Goal: Task Accomplishment & Management: Use online tool/utility

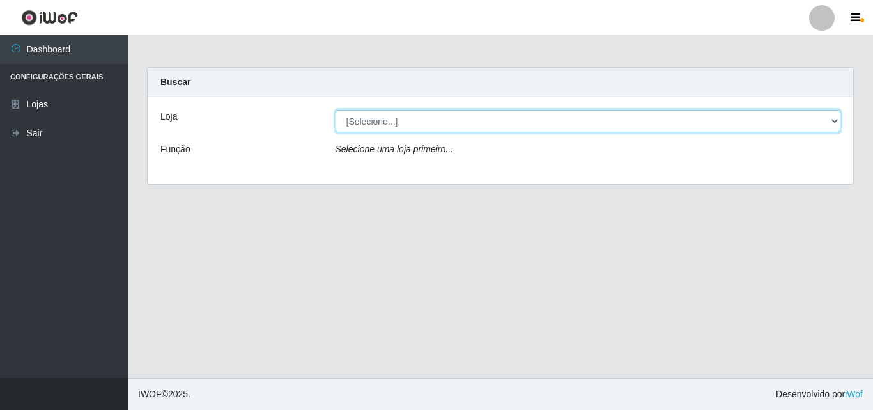
click at [831, 123] on select "[Selecione...] BomQueSó Agreste - Loja 3" at bounding box center [589, 121] width 506 height 22
select select "215"
click at [336, 110] on select "[Selecione...] BomQueSó Agreste - Loja 3" at bounding box center [589, 121] width 506 height 22
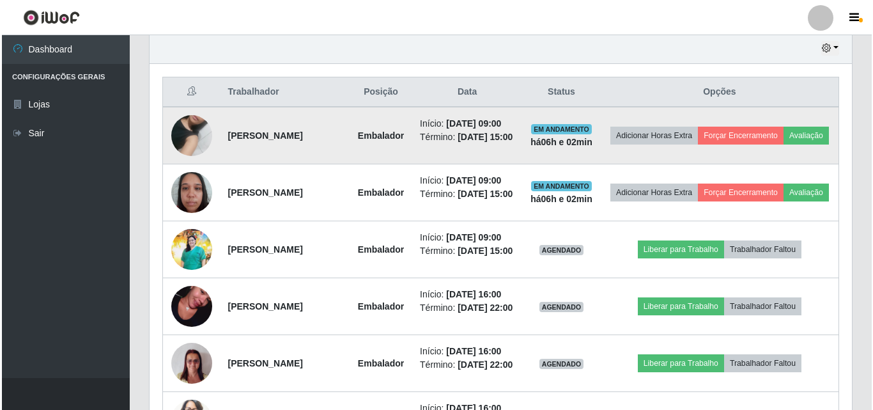
scroll to position [448, 0]
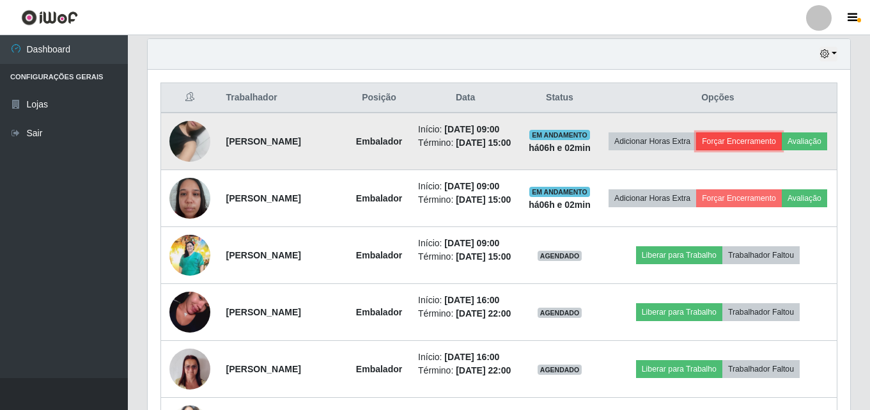
click at [778, 142] on button "Forçar Encerramento" at bounding box center [739, 141] width 86 height 18
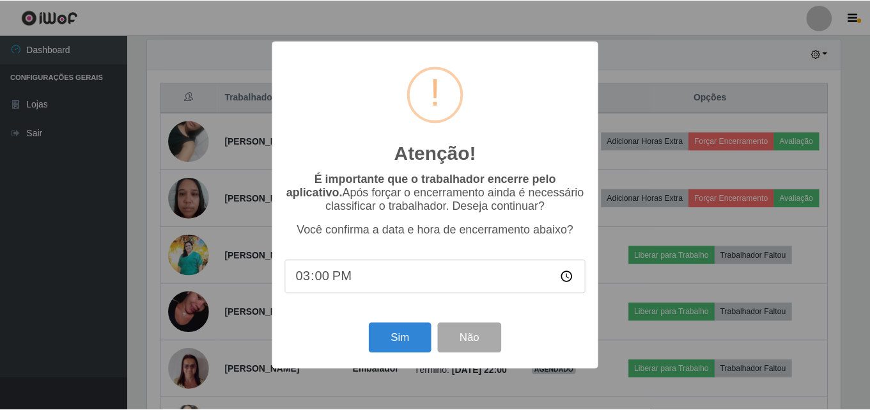
scroll to position [265, 696]
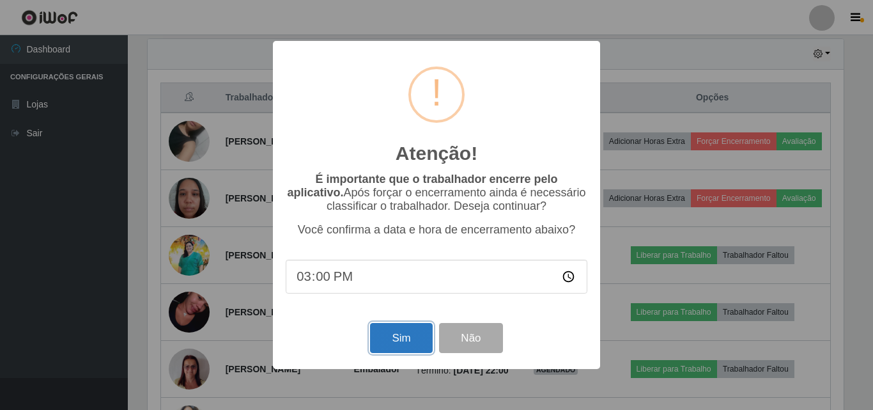
click at [409, 332] on button "Sim" at bounding box center [401, 338] width 62 height 30
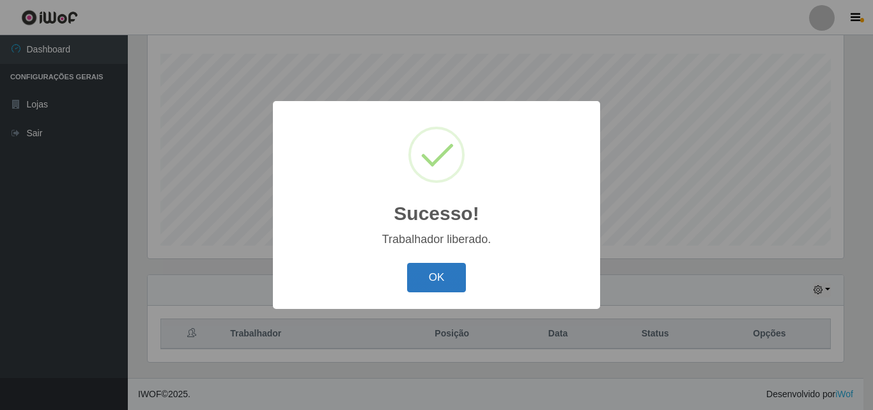
click at [446, 278] on button "OK" at bounding box center [436, 278] width 59 height 30
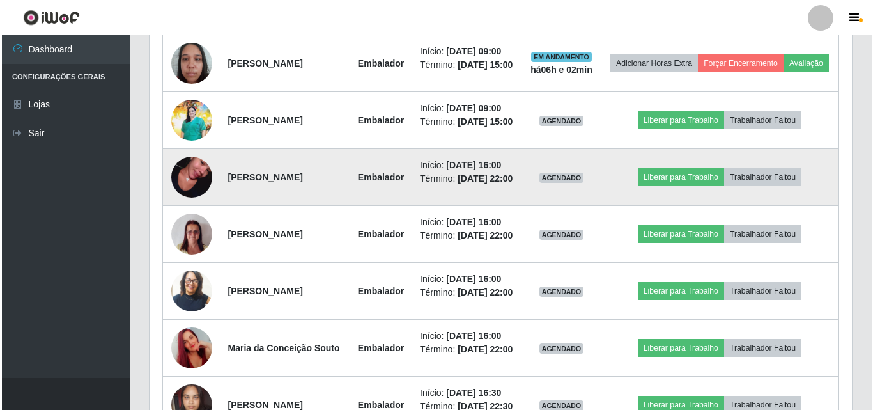
scroll to position [531, 0]
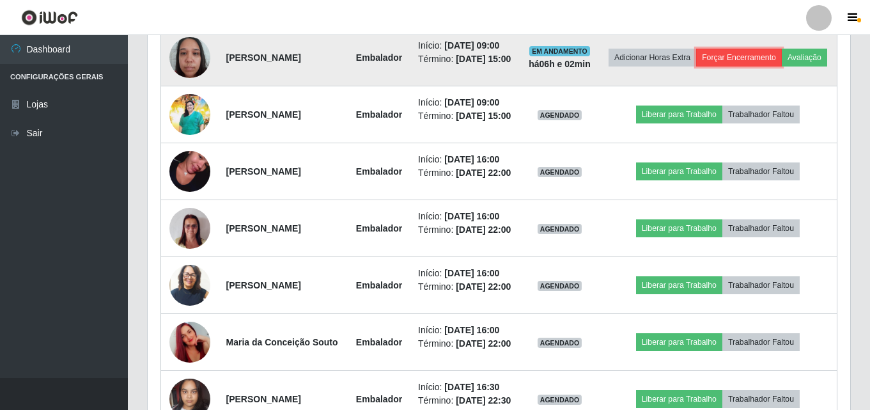
click at [774, 49] on button "Forçar Encerramento" at bounding box center [739, 58] width 86 height 18
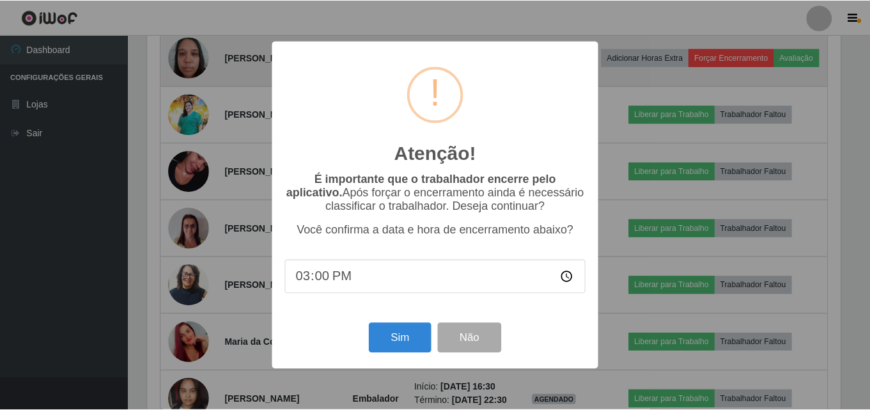
scroll to position [265, 696]
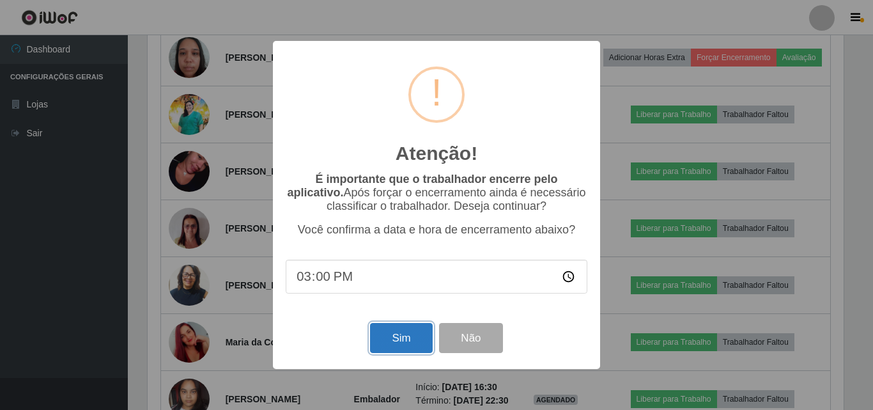
click at [401, 345] on button "Sim" at bounding box center [401, 338] width 62 height 30
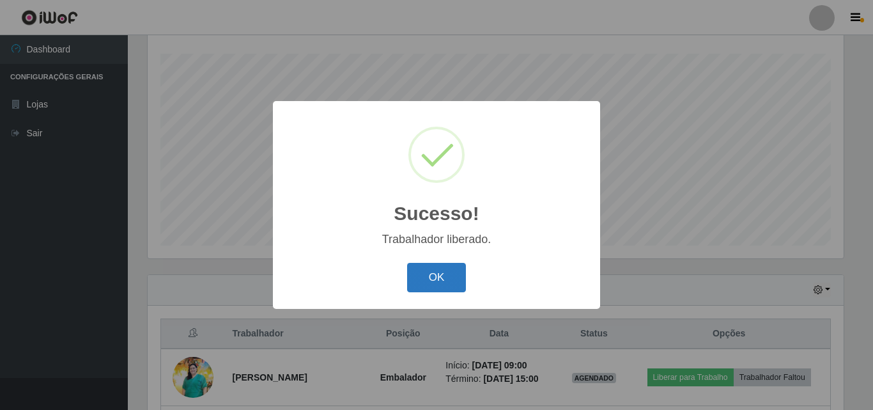
click at [434, 267] on button "OK" at bounding box center [436, 278] width 59 height 30
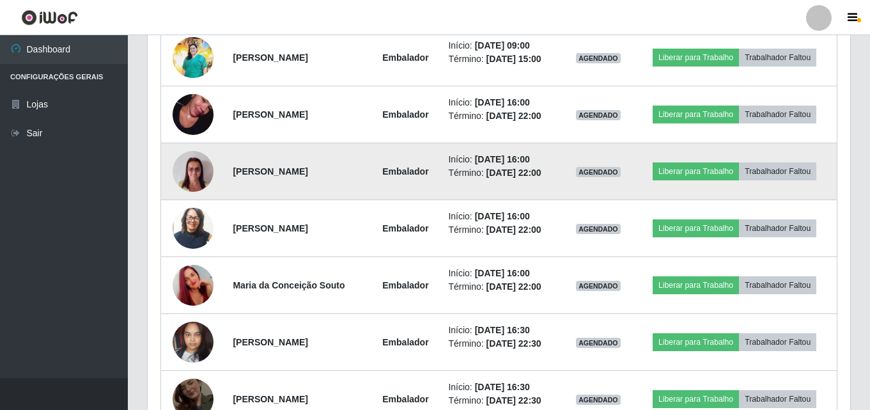
scroll to position [467, 0]
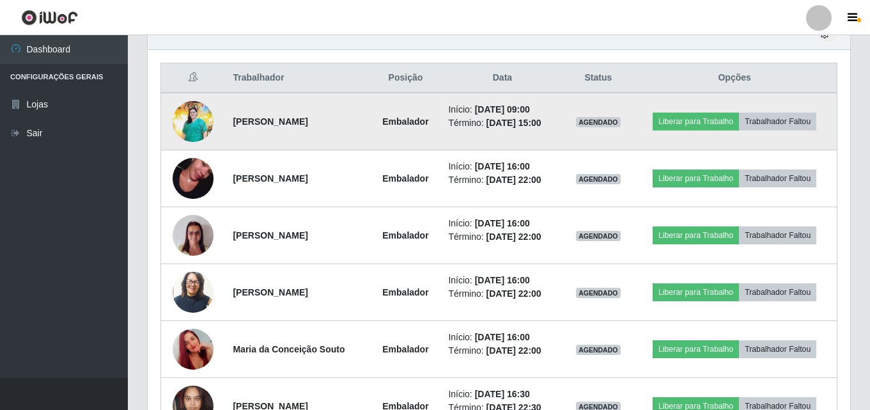
click at [183, 118] on img at bounding box center [193, 122] width 41 height 42
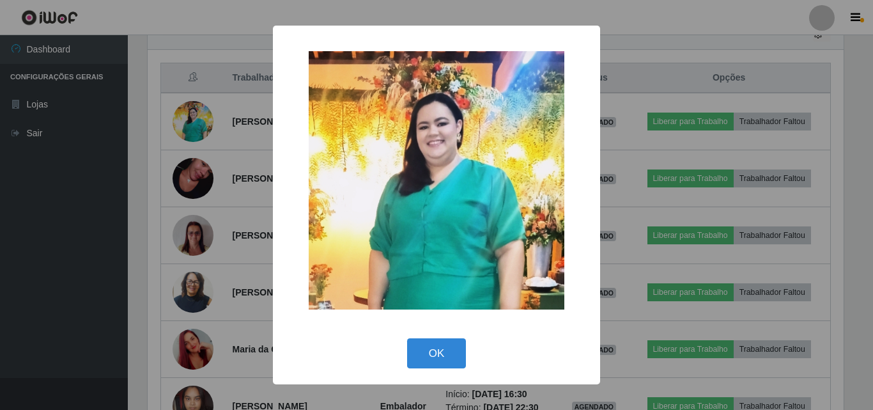
click at [194, 176] on div "× OK Cancel" at bounding box center [436, 205] width 873 height 410
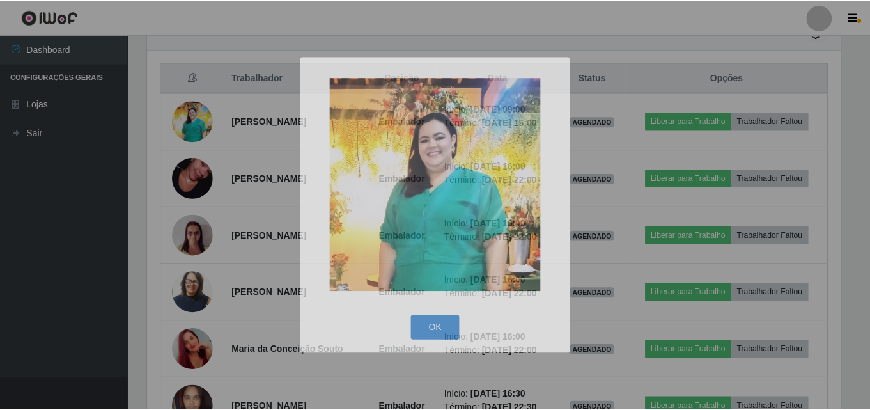
scroll to position [265, 703]
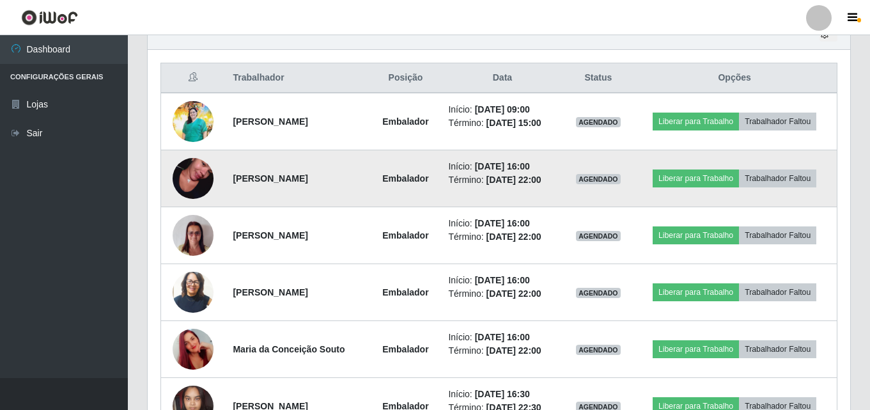
click at [194, 178] on img at bounding box center [193, 178] width 41 height 73
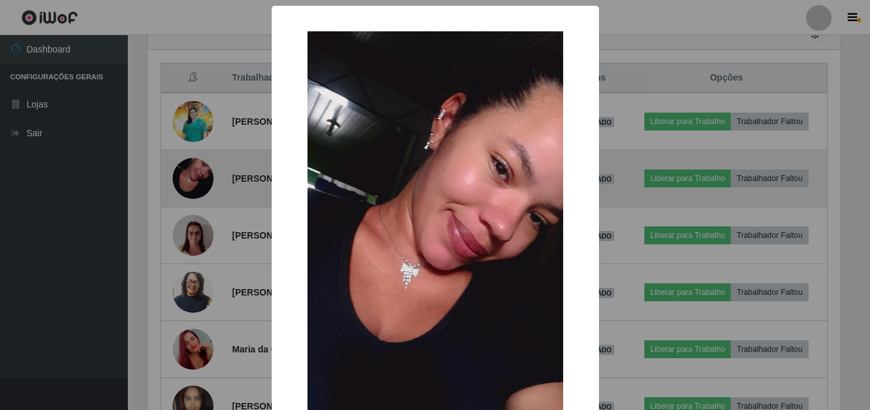
scroll to position [265, 696]
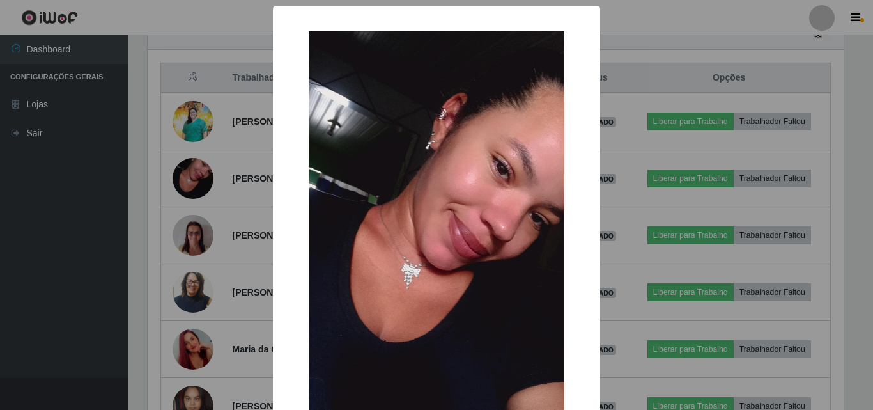
click at [189, 228] on div "× OK Cancel" at bounding box center [436, 205] width 873 height 410
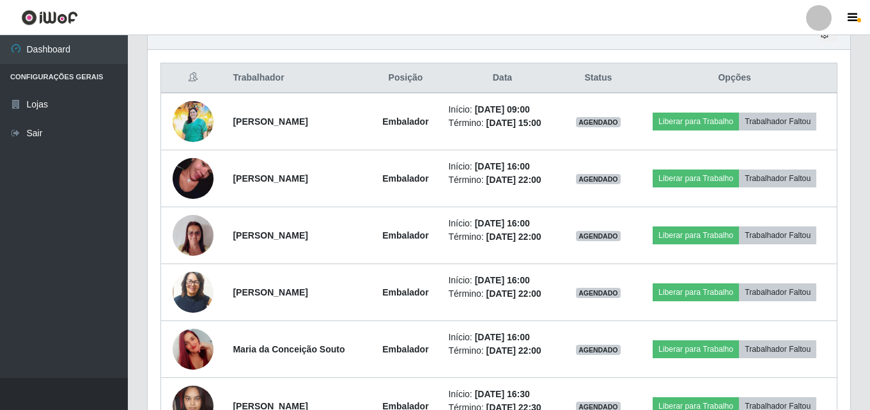
scroll to position [531, 0]
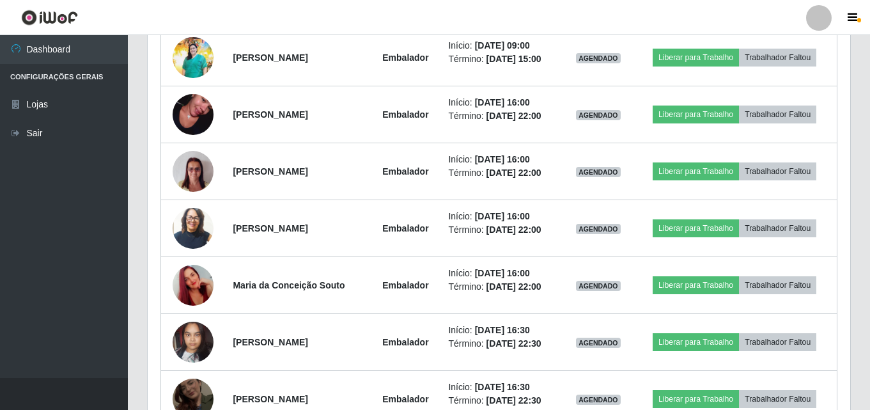
click at [189, 228] on img at bounding box center [193, 228] width 41 height 48
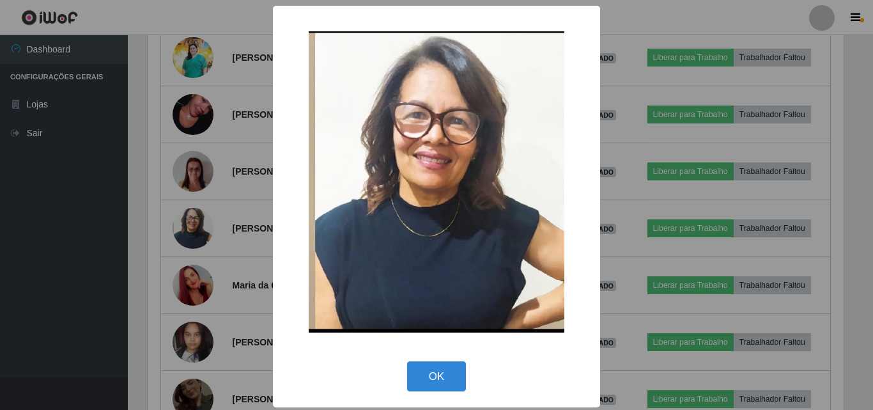
click at [189, 228] on div "× OK Cancel" at bounding box center [436, 205] width 873 height 410
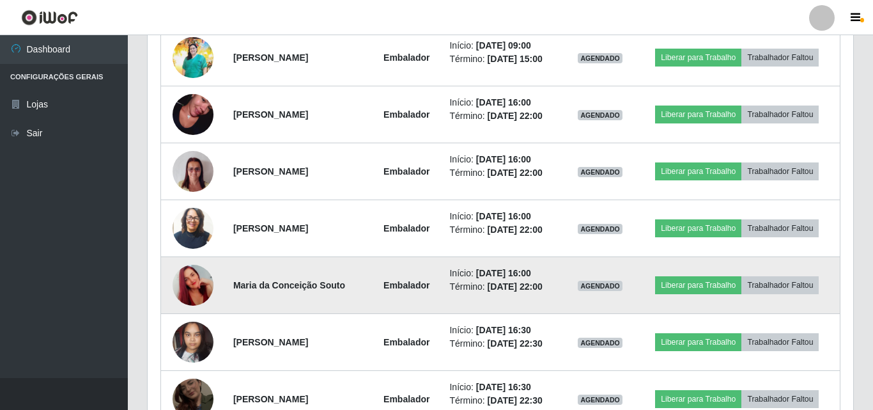
scroll to position [265, 703]
click at [189, 276] on img at bounding box center [193, 285] width 41 height 73
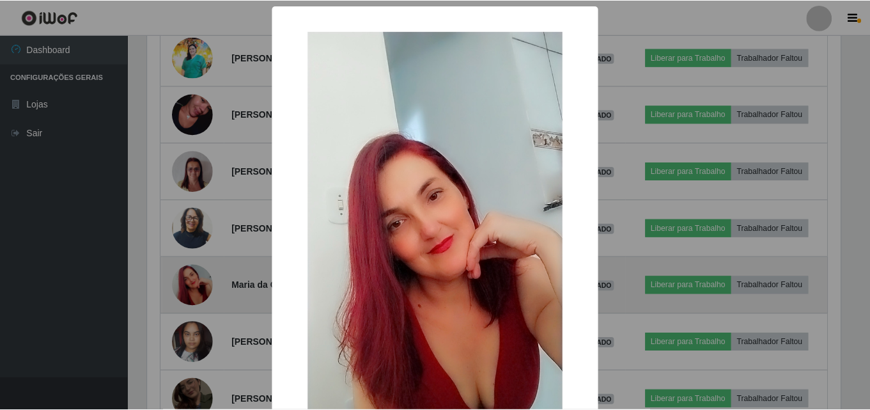
scroll to position [265, 696]
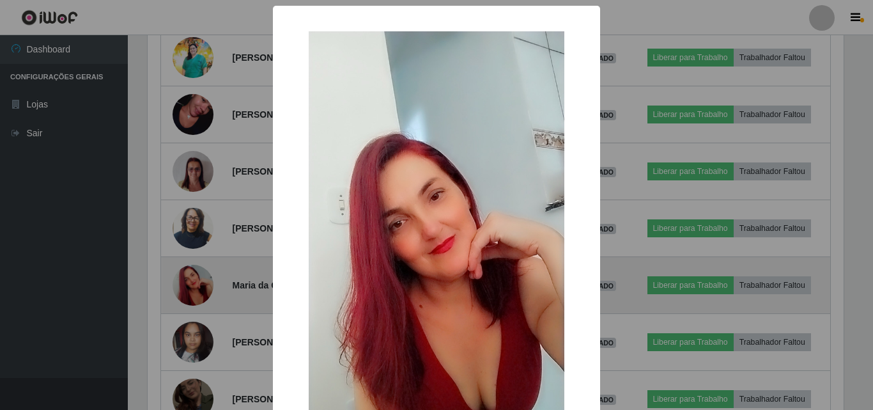
click at [189, 276] on div "× OK Cancel" at bounding box center [436, 205] width 873 height 410
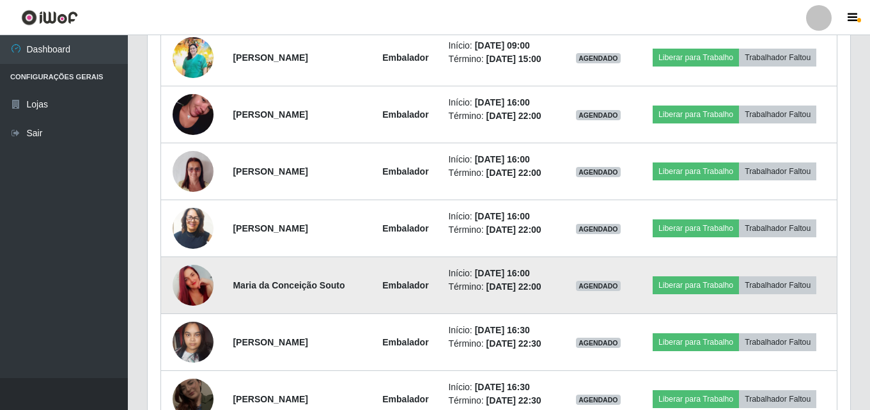
scroll to position [595, 0]
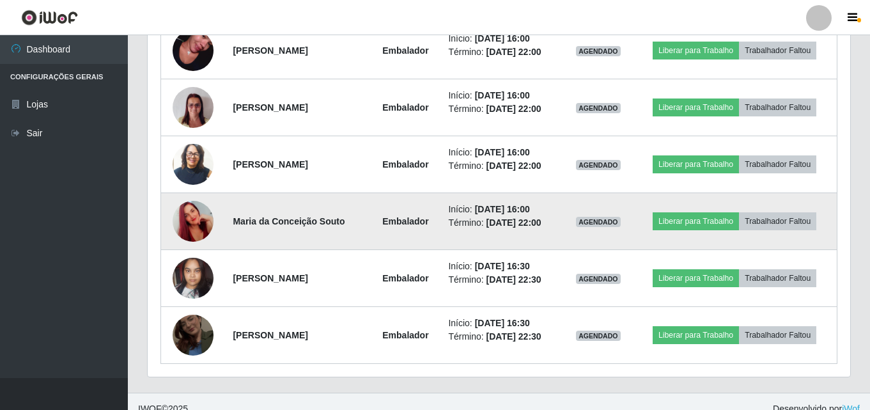
click at [189, 276] on img at bounding box center [193, 278] width 41 height 54
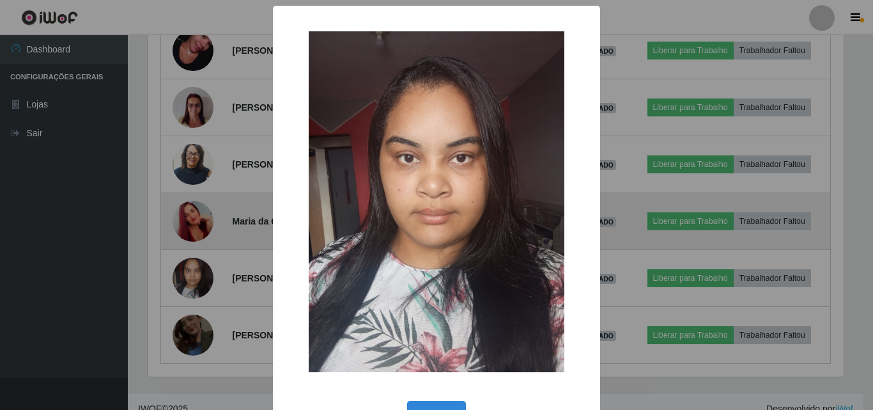
click at [189, 276] on div "× OK Cancel" at bounding box center [436, 205] width 873 height 410
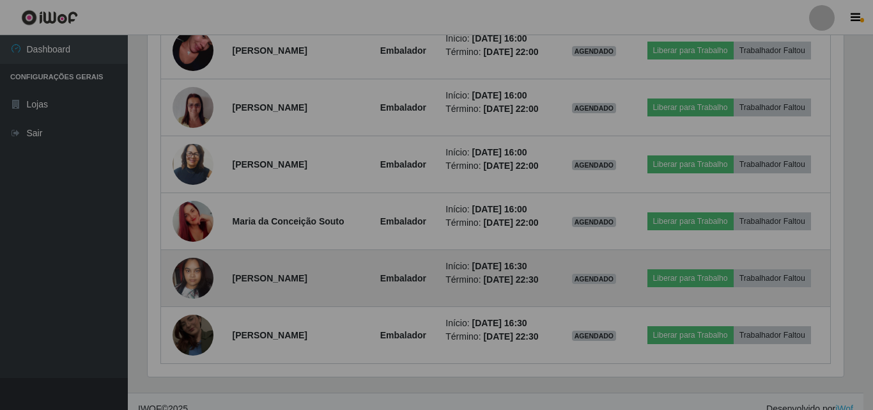
scroll to position [265, 703]
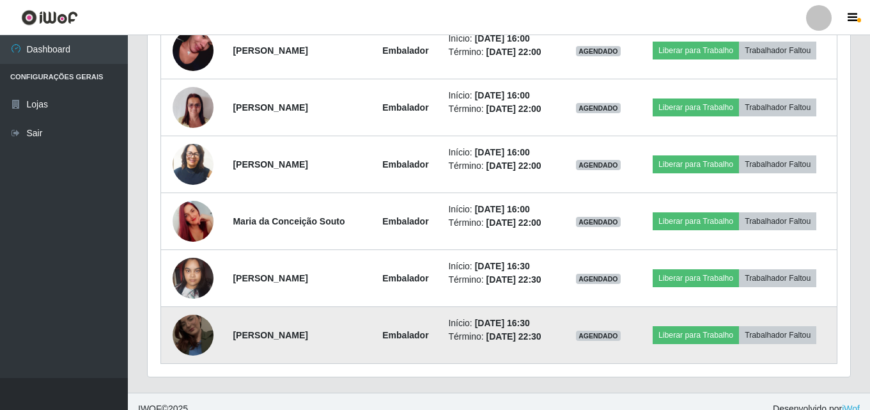
click at [190, 336] on img at bounding box center [193, 335] width 41 height 73
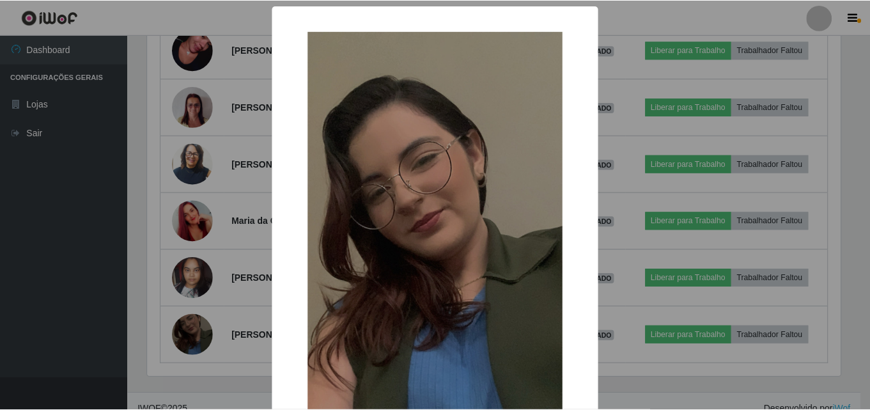
scroll to position [265, 696]
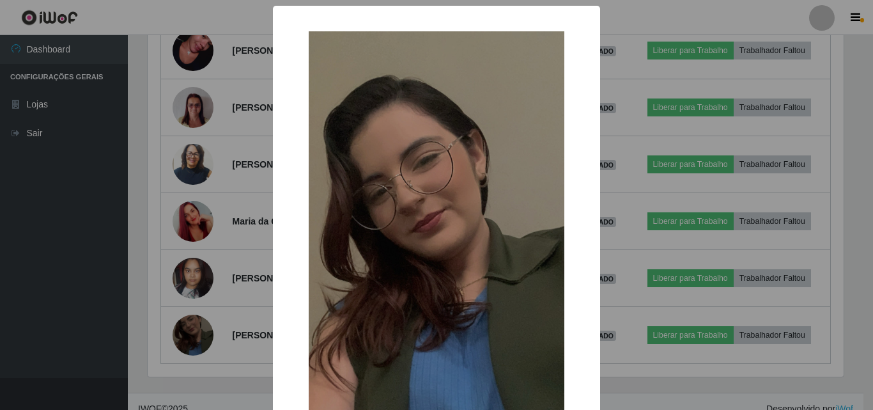
click at [189, 332] on div "× OK Cancel" at bounding box center [436, 205] width 873 height 410
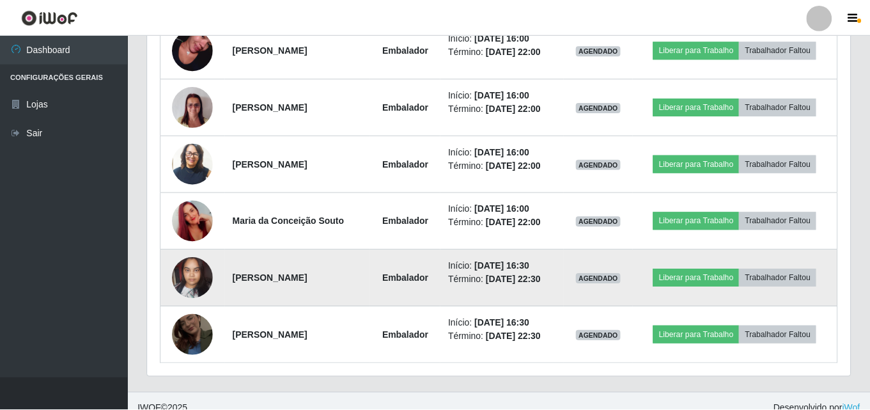
scroll to position [0, 0]
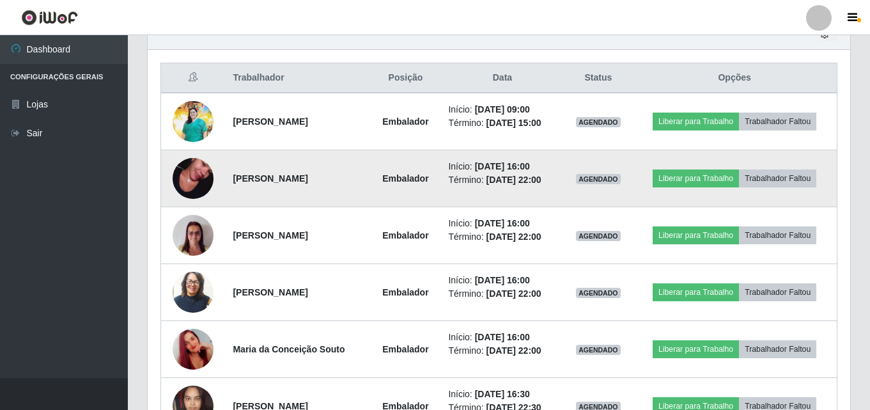
click at [183, 177] on img at bounding box center [193, 178] width 41 height 73
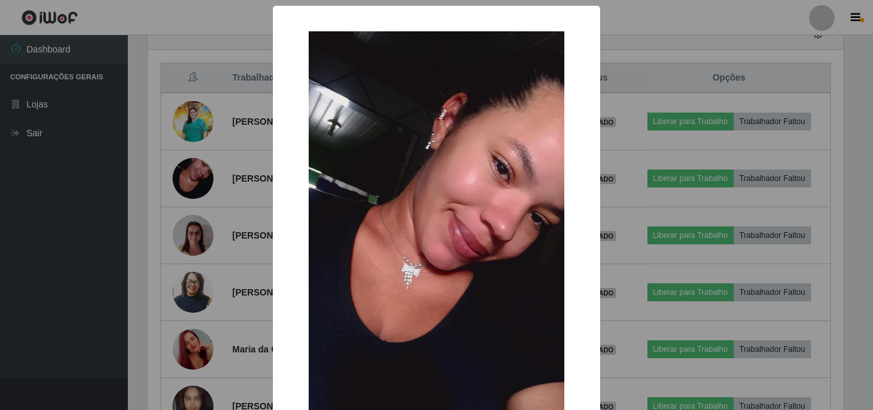
click at [187, 181] on div "× OK Cancel" at bounding box center [436, 205] width 873 height 410
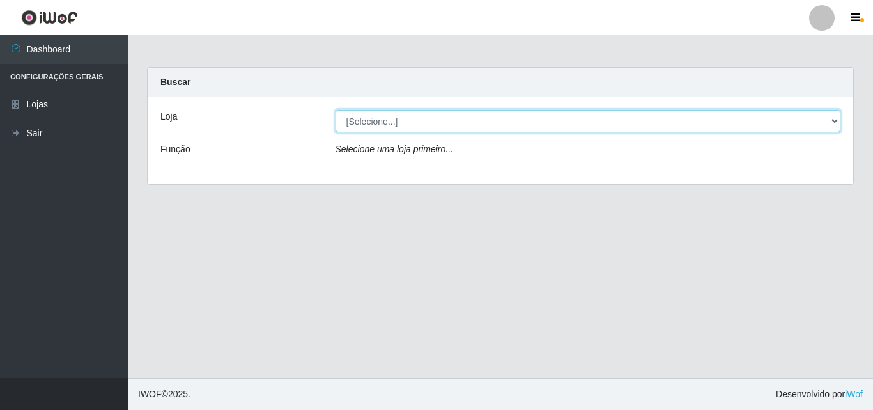
click at [835, 114] on select "[Selecione...] BomQueSó Agreste - Loja 3" at bounding box center [589, 121] width 506 height 22
click at [824, 130] on select "[Selecione...] BomQueSó Agreste - Loja 3" at bounding box center [589, 121] width 506 height 22
click at [830, 126] on select "[Selecione...] BomQueSó Agreste - Loja 3" at bounding box center [589, 121] width 506 height 22
select select "215"
click at [336, 110] on select "[Selecione...] BomQueSó Agreste - Loja 3" at bounding box center [589, 121] width 506 height 22
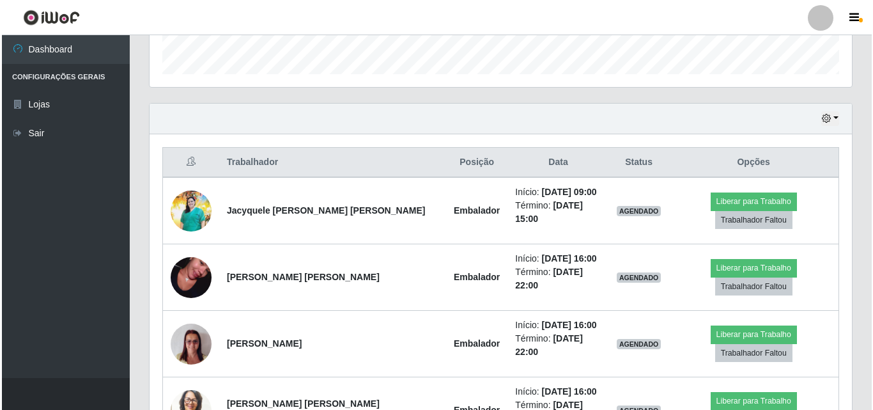
scroll to position [384, 0]
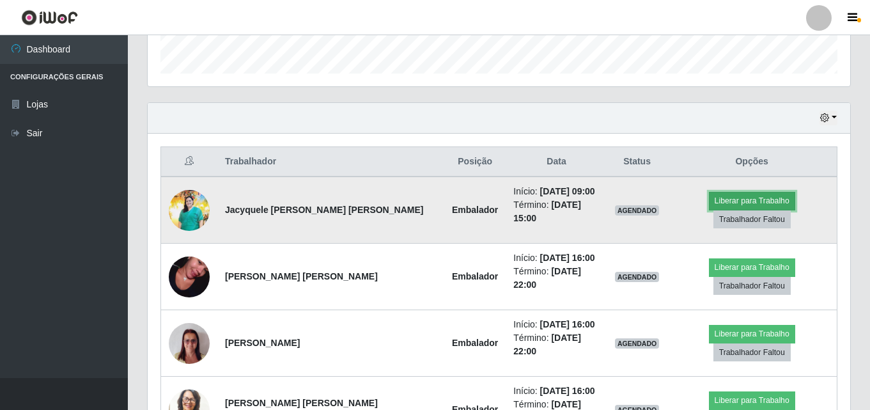
click at [717, 201] on button "Liberar para Trabalho" at bounding box center [752, 201] width 86 height 18
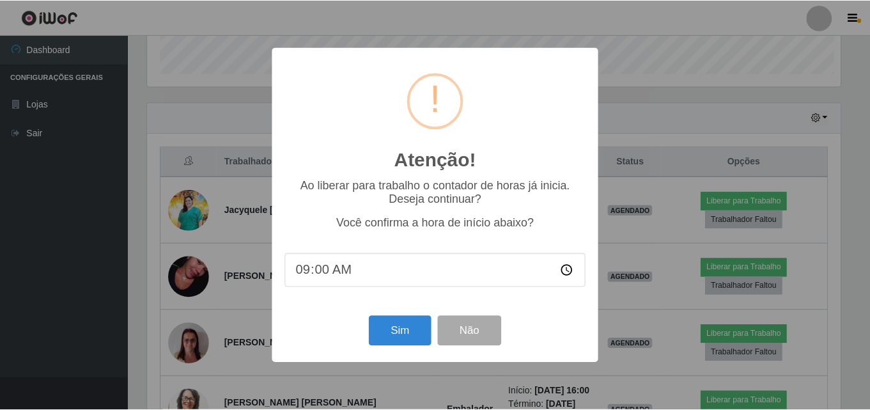
scroll to position [265, 696]
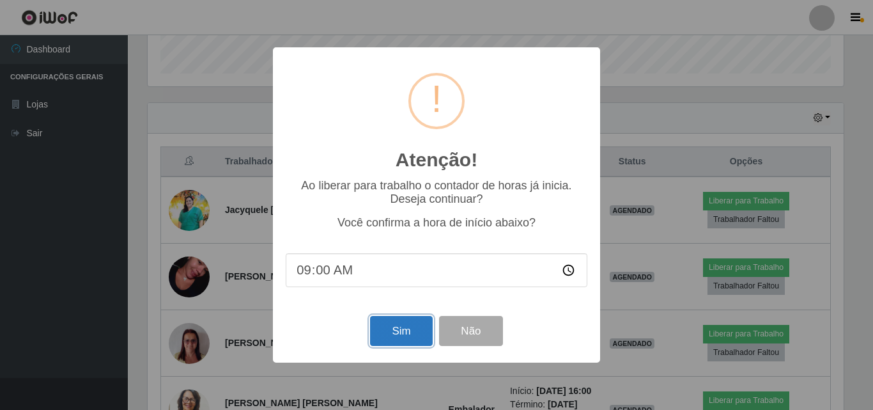
click at [419, 329] on button "Sim" at bounding box center [401, 331] width 62 height 30
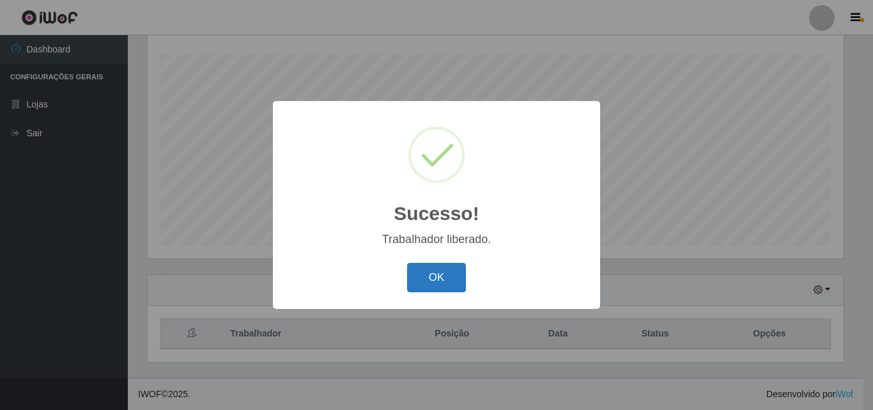
click at [437, 276] on button "OK" at bounding box center [436, 278] width 59 height 30
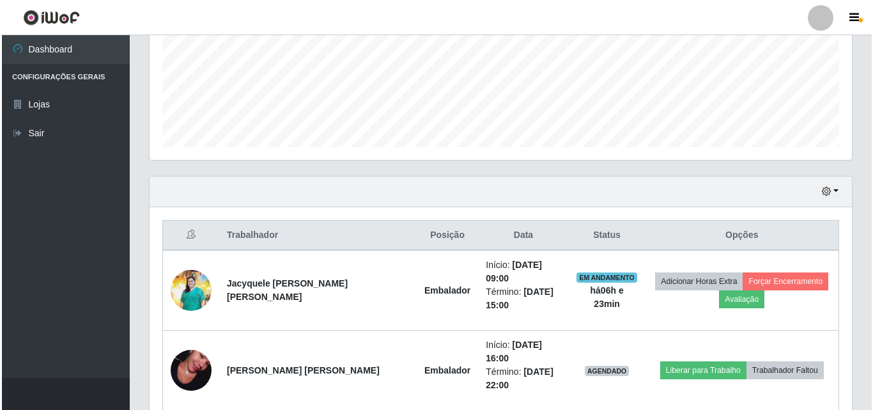
scroll to position [339, 0]
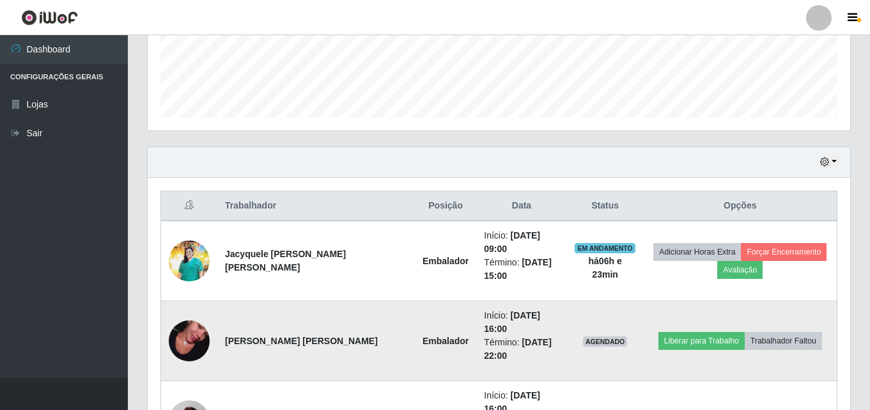
click at [193, 319] on img at bounding box center [189, 340] width 41 height 73
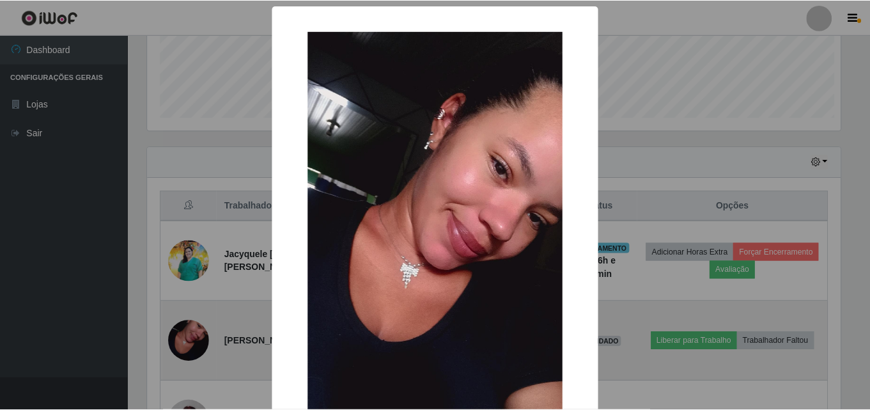
scroll to position [265, 696]
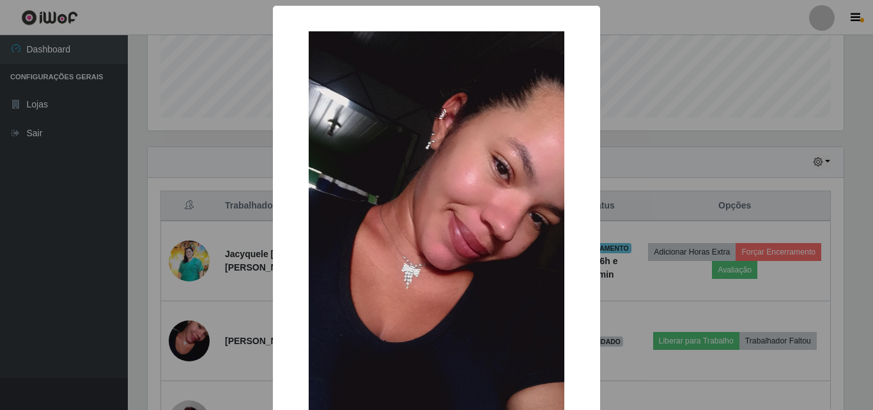
click at [141, 265] on div "× OK Cancel" at bounding box center [436, 205] width 873 height 410
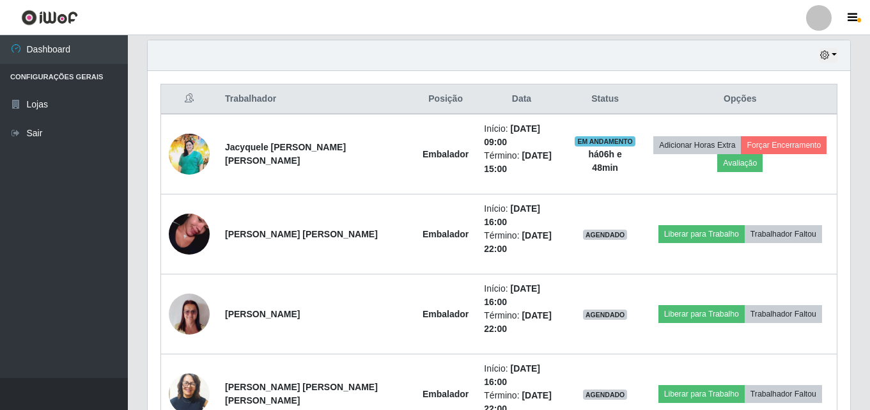
scroll to position [467, 0]
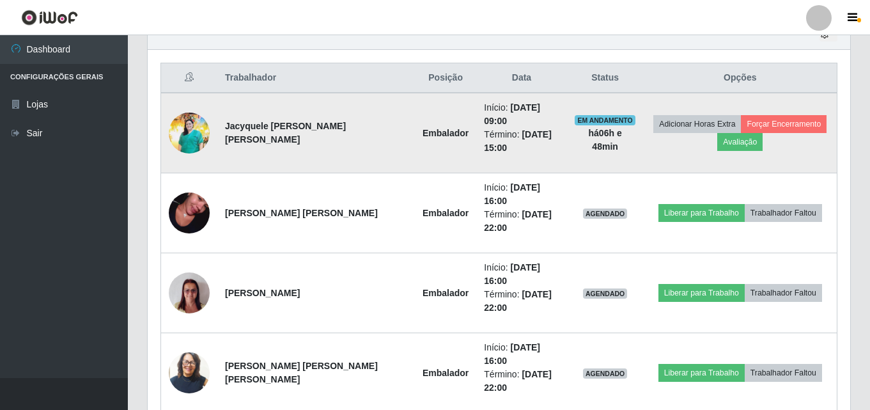
click at [182, 122] on img at bounding box center [189, 134] width 41 height 42
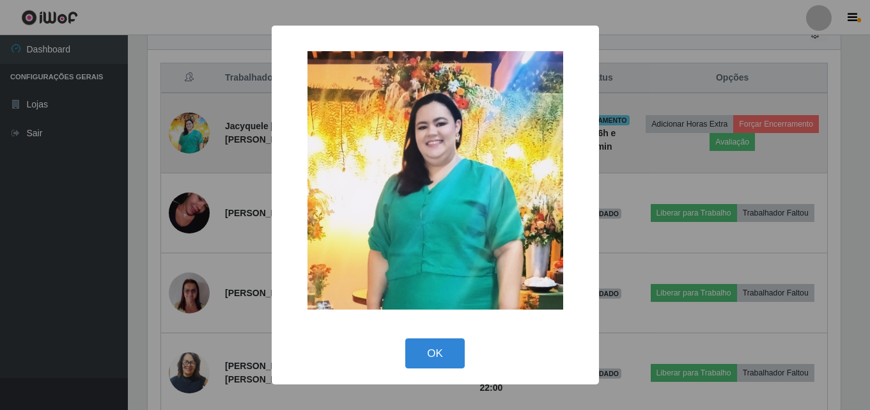
scroll to position [265, 696]
click at [182, 122] on div "× OK Cancel" at bounding box center [436, 205] width 873 height 410
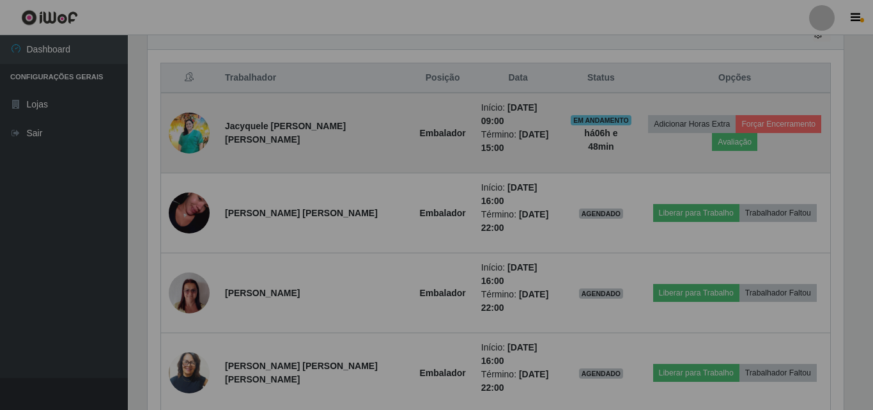
scroll to position [265, 703]
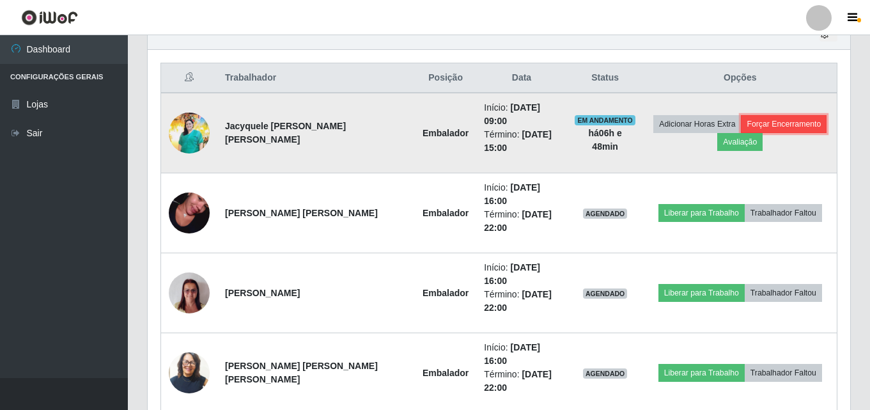
click at [796, 121] on button "Forçar Encerramento" at bounding box center [784, 124] width 86 height 18
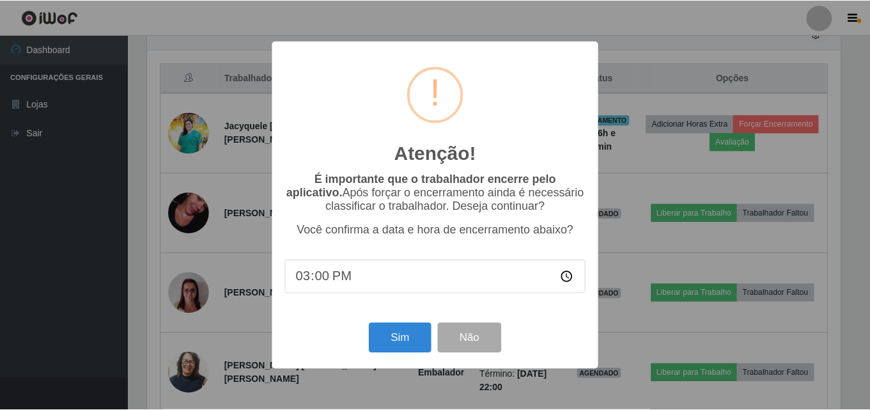
scroll to position [265, 696]
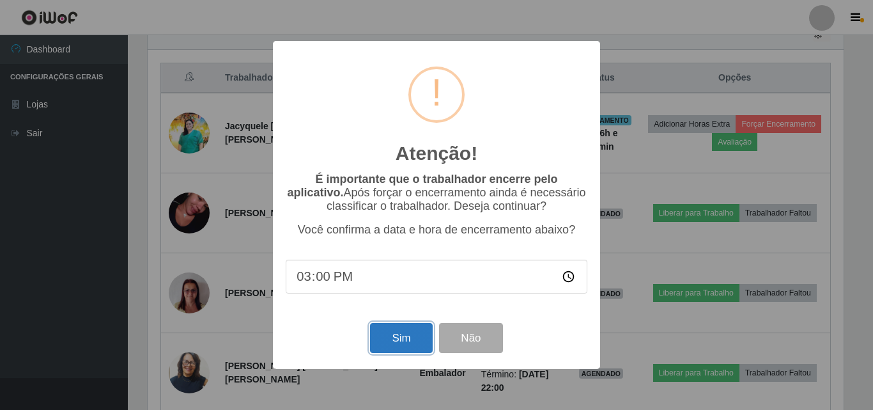
click at [398, 343] on button "Sim" at bounding box center [401, 338] width 62 height 30
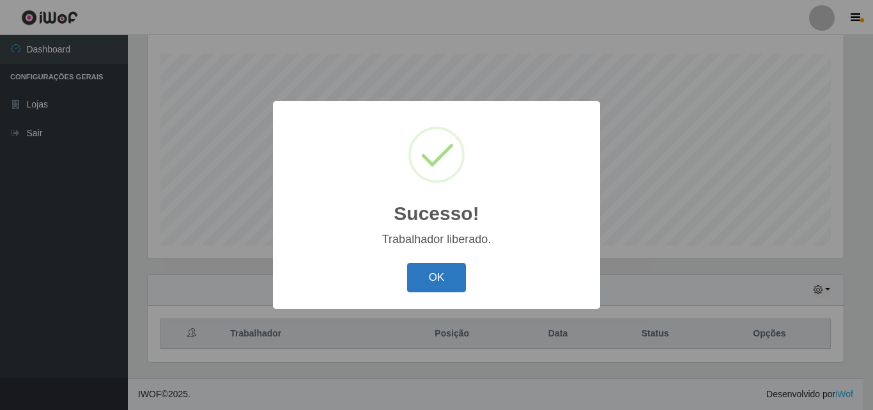
click at [450, 277] on button "OK" at bounding box center [436, 278] width 59 height 30
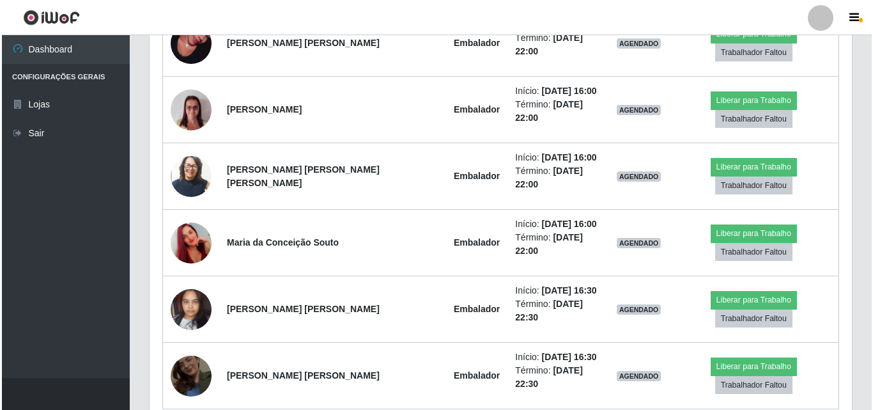
scroll to position [553, 0]
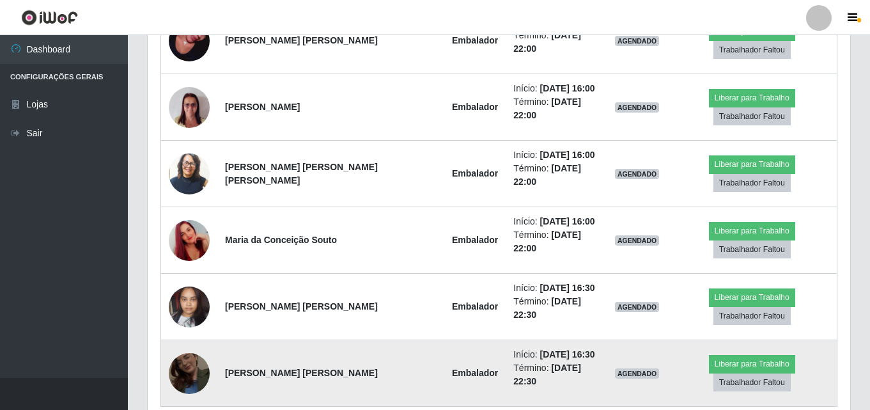
click at [196, 337] on img at bounding box center [189, 373] width 41 height 73
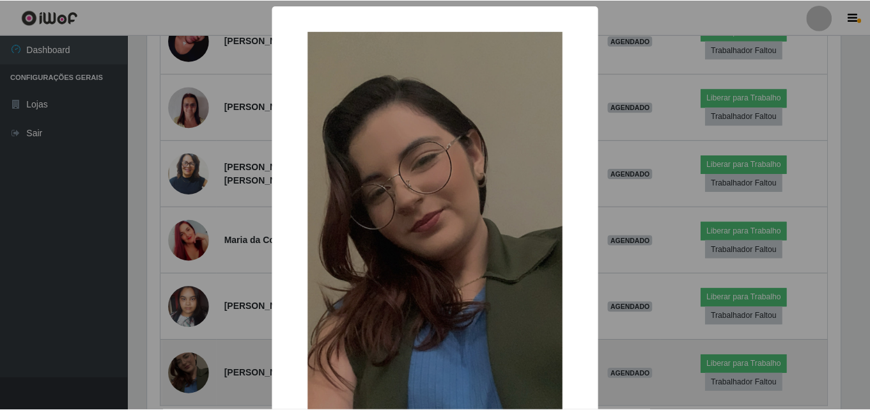
scroll to position [265, 696]
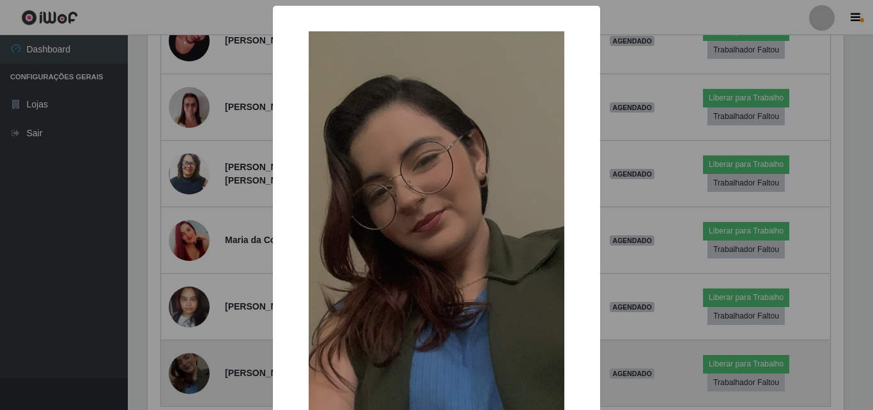
click at [196, 333] on div "× OK Cancel" at bounding box center [436, 205] width 873 height 410
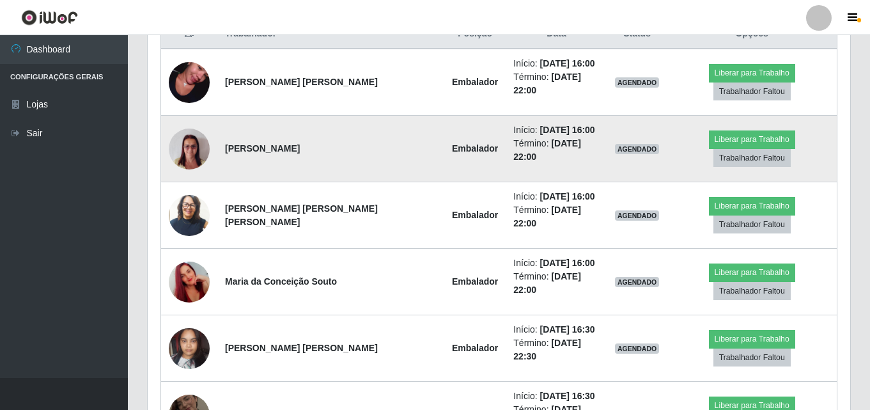
scroll to position [489, 0]
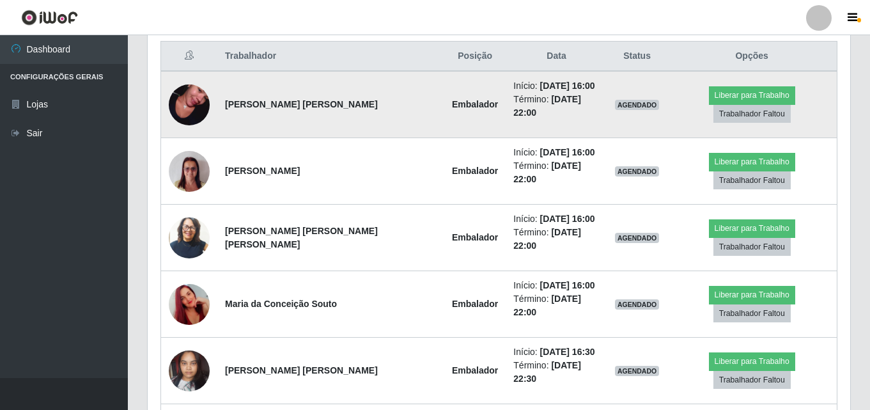
click at [188, 93] on img at bounding box center [189, 104] width 41 height 73
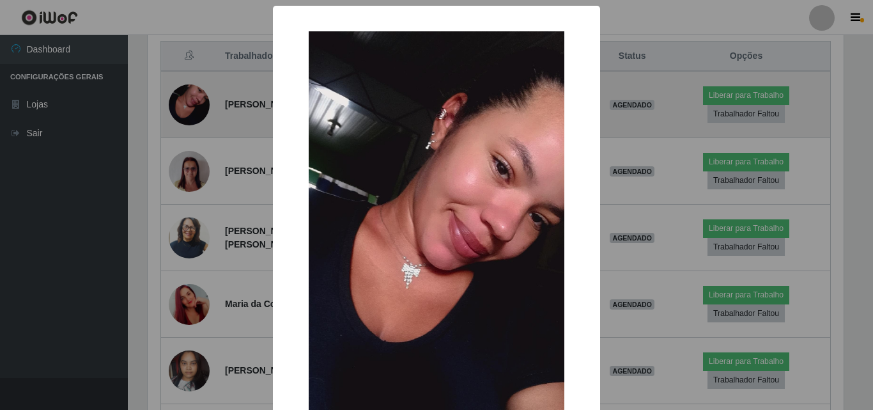
click at [188, 93] on div "× OK Cancel" at bounding box center [436, 205] width 873 height 410
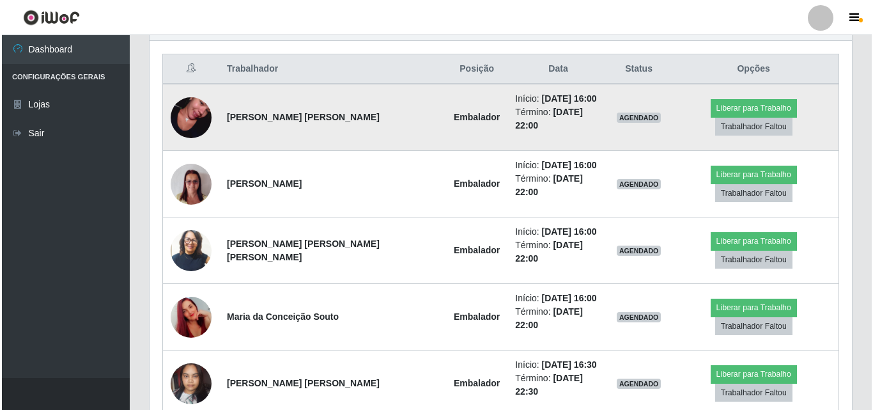
scroll to position [489, 0]
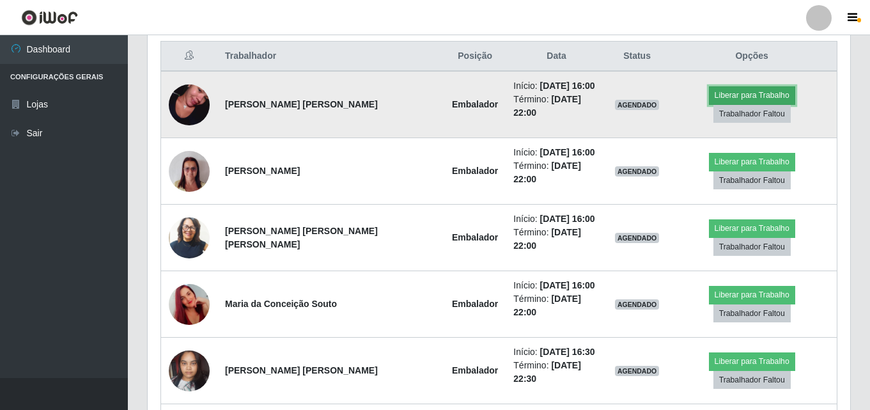
click at [709, 93] on button "Liberar para Trabalho" at bounding box center [752, 95] width 86 height 18
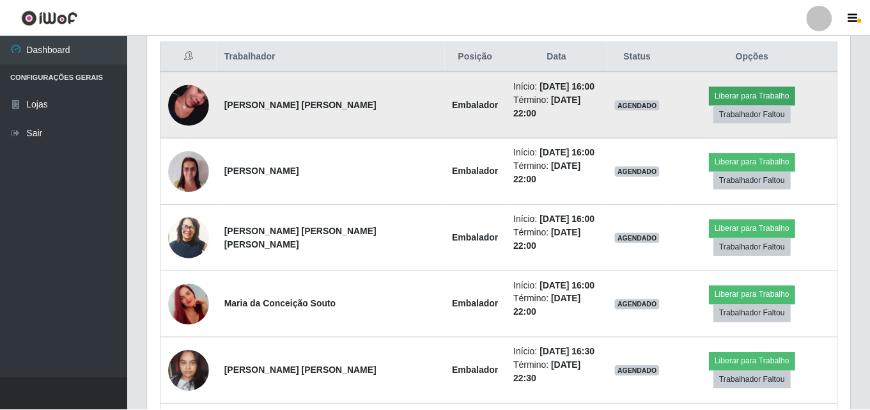
scroll to position [265, 696]
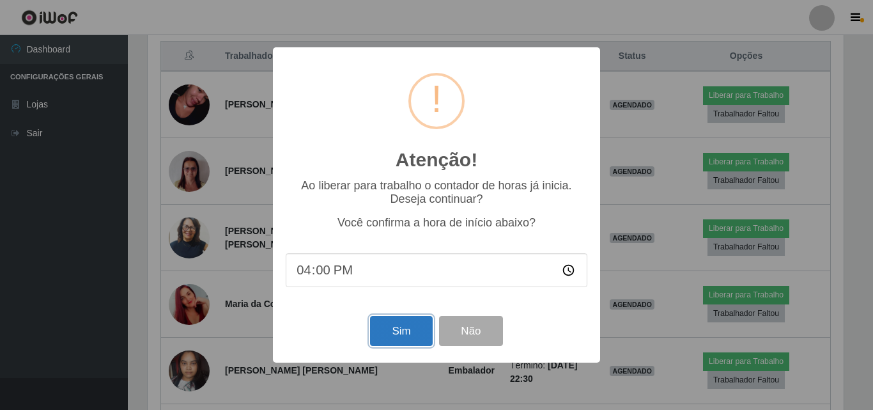
click at [398, 332] on button "Sim" at bounding box center [401, 331] width 62 height 30
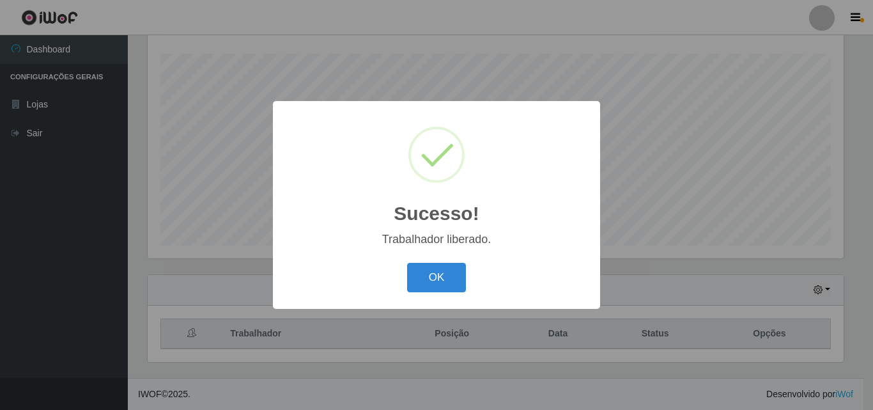
click at [449, 300] on div "Sucesso! × Trabalhador liberado. OK Cancel" at bounding box center [436, 204] width 327 height 207
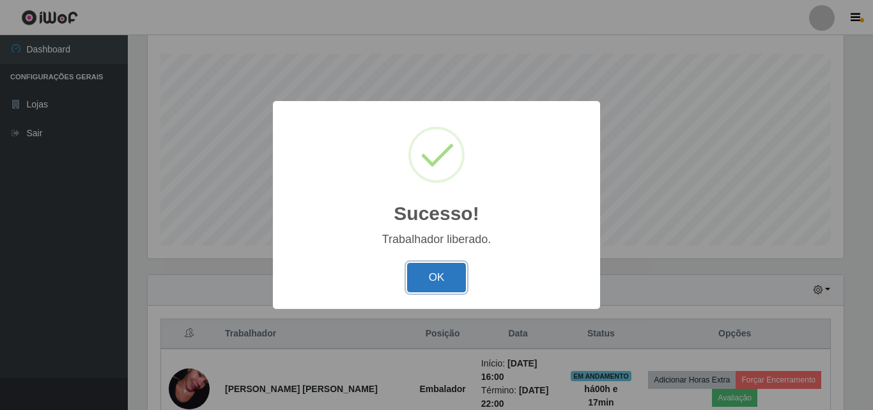
click at [451, 283] on button "OK" at bounding box center [436, 278] width 59 height 30
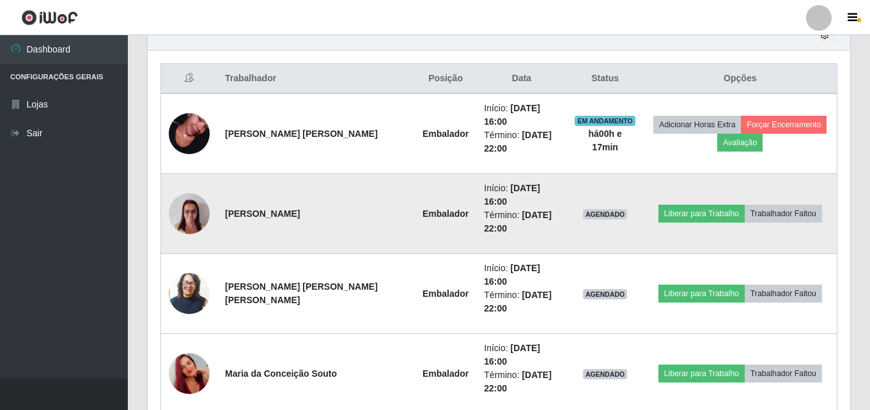
scroll to position [467, 0]
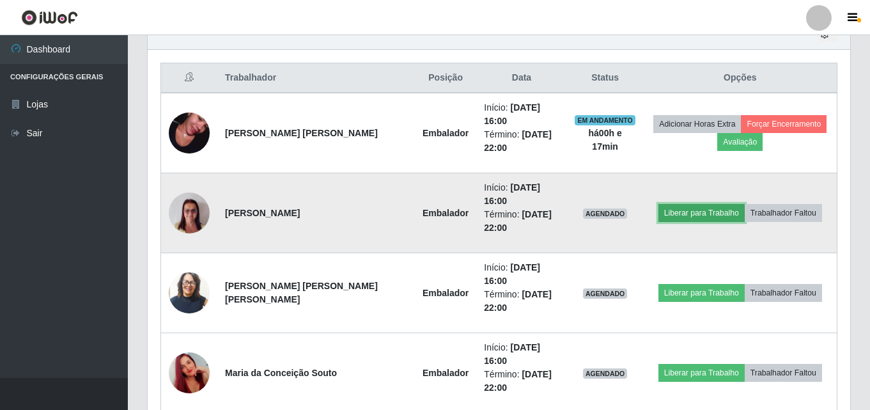
click at [684, 204] on button "Liberar para Trabalho" at bounding box center [701, 213] width 86 height 18
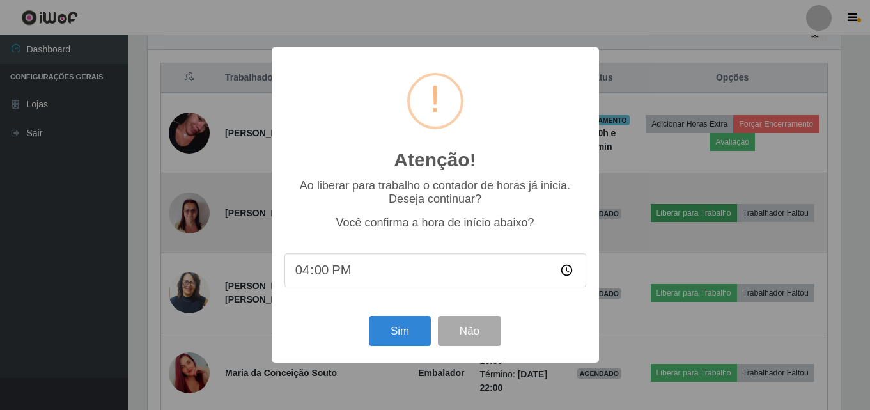
scroll to position [265, 696]
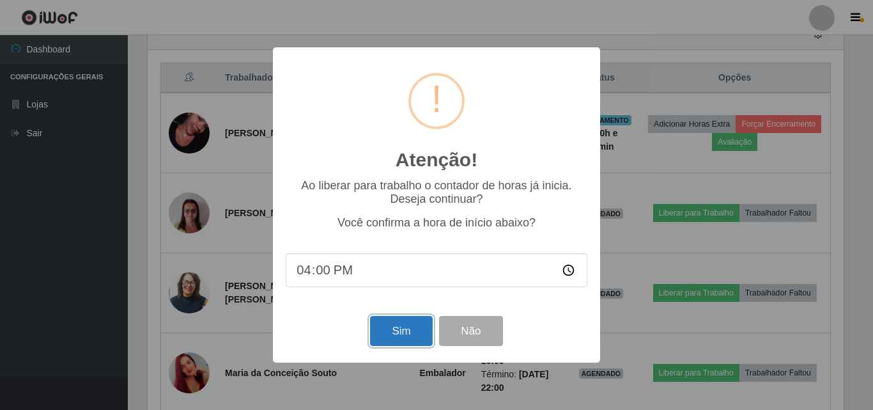
click at [421, 332] on button "Sim" at bounding box center [401, 331] width 62 height 30
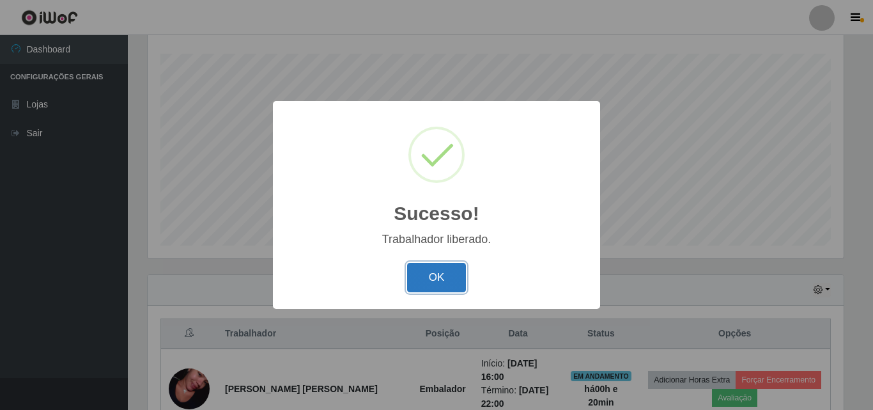
click at [463, 276] on button "OK" at bounding box center [436, 278] width 59 height 30
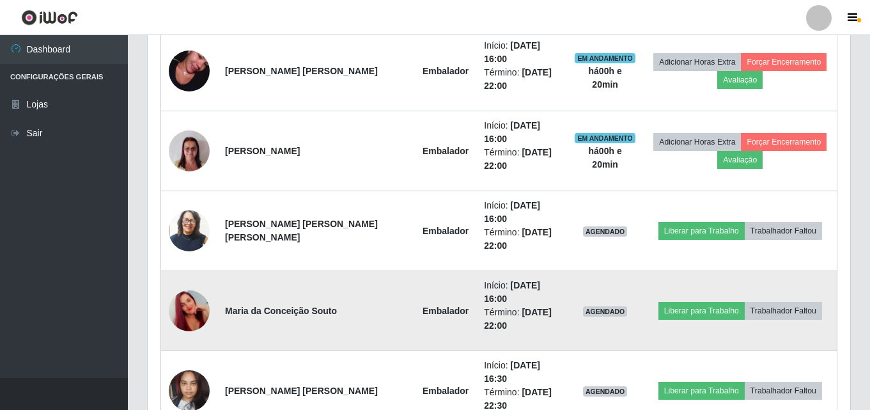
scroll to position [531, 0]
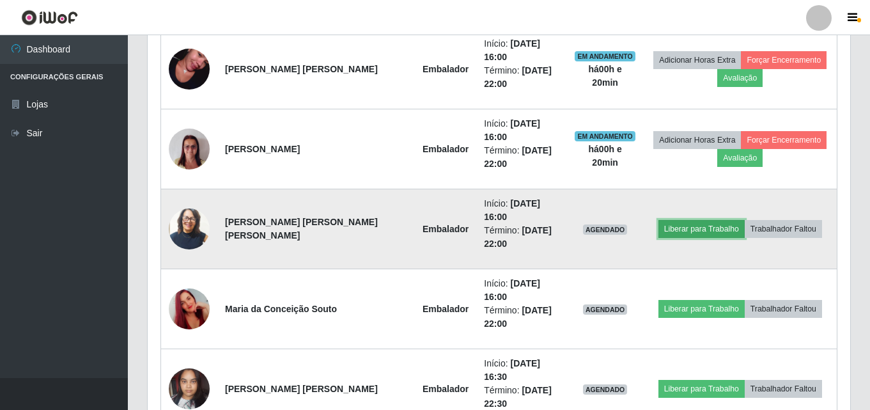
click at [664, 220] on button "Liberar para Trabalho" at bounding box center [701, 229] width 86 height 18
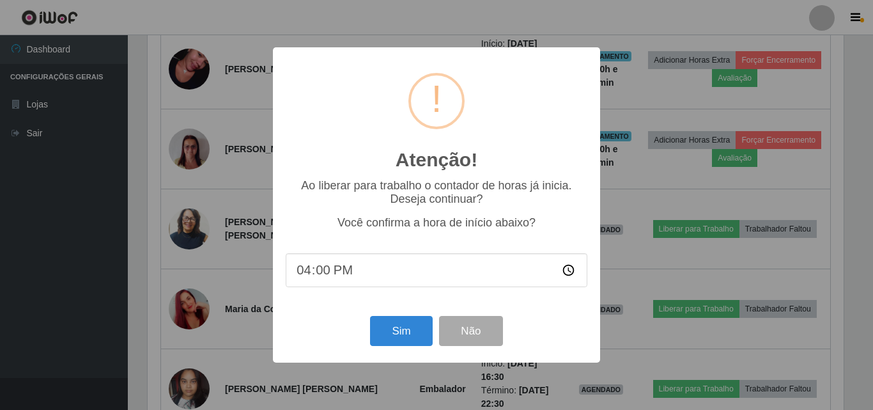
click at [406, 355] on div "Atenção! × Ao liberar para trabalho o contador de horas já inicia. Deseja conti…" at bounding box center [436, 204] width 327 height 315
click at [407, 331] on button "Sim" at bounding box center [401, 331] width 62 height 30
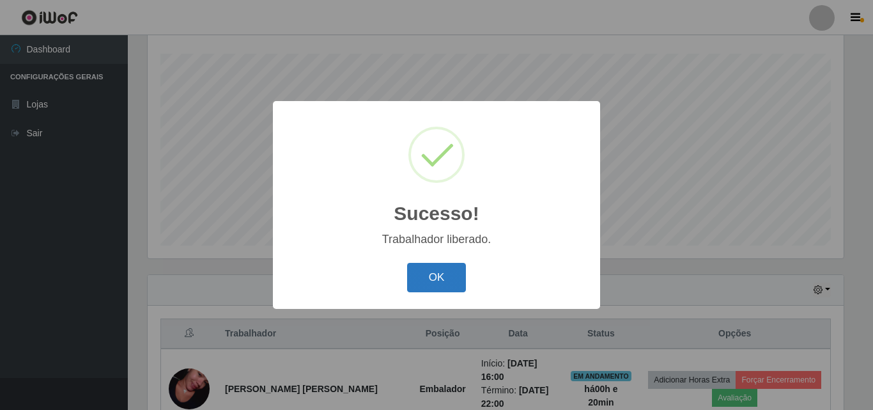
click at [450, 266] on button "OK" at bounding box center [436, 278] width 59 height 30
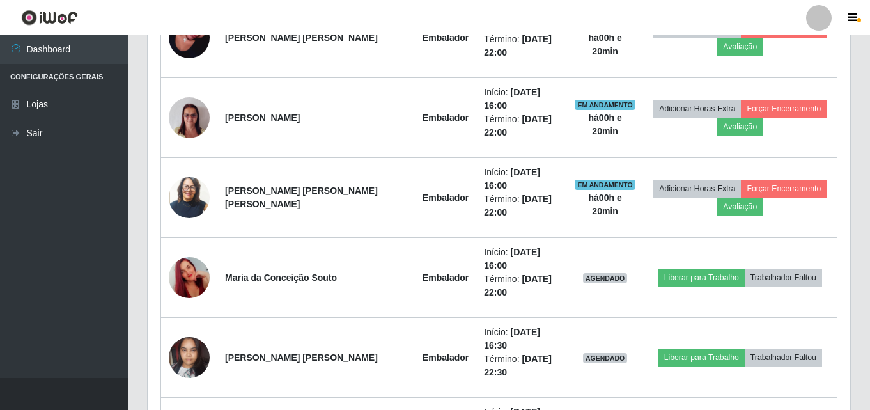
scroll to position [611, 0]
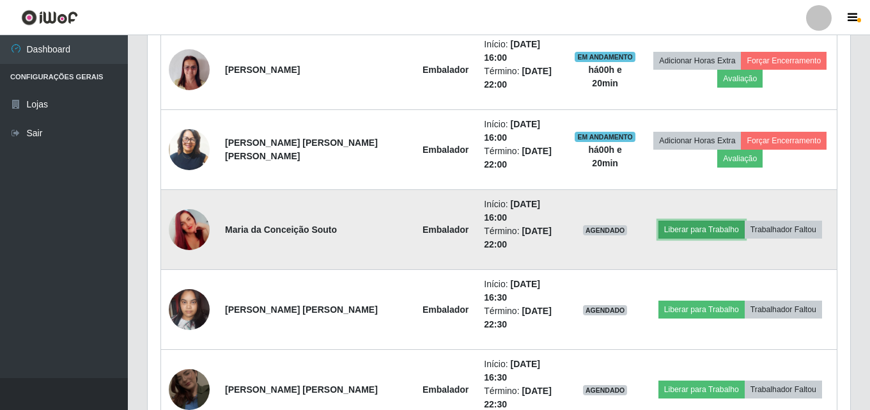
click at [694, 221] on button "Liberar para Trabalho" at bounding box center [701, 230] width 86 height 18
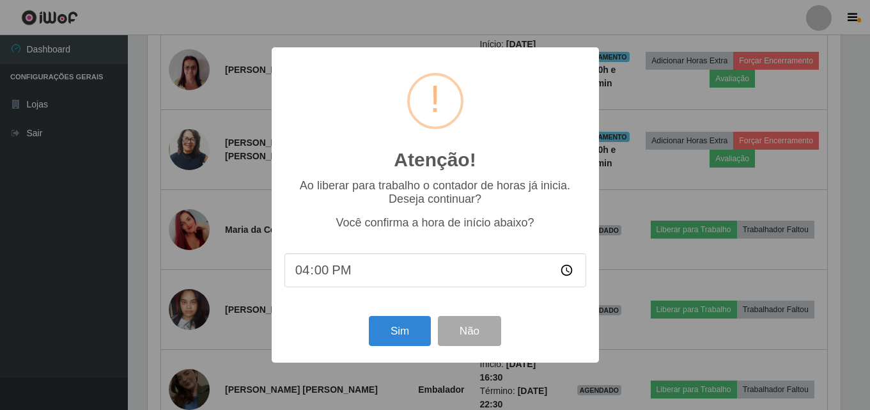
scroll to position [265, 696]
click at [377, 327] on button "Sim" at bounding box center [401, 331] width 62 height 30
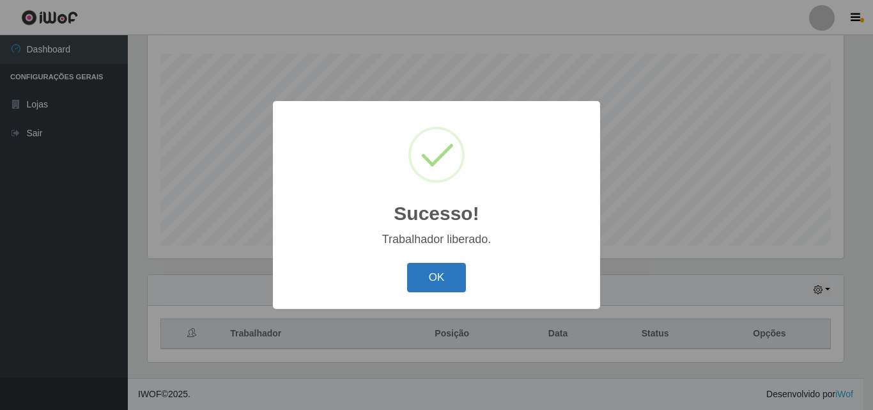
click at [454, 271] on button "OK" at bounding box center [436, 278] width 59 height 30
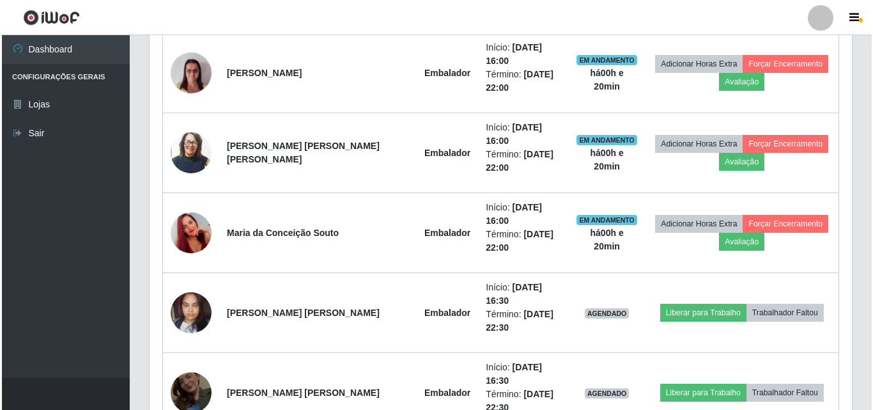
scroll to position [611, 0]
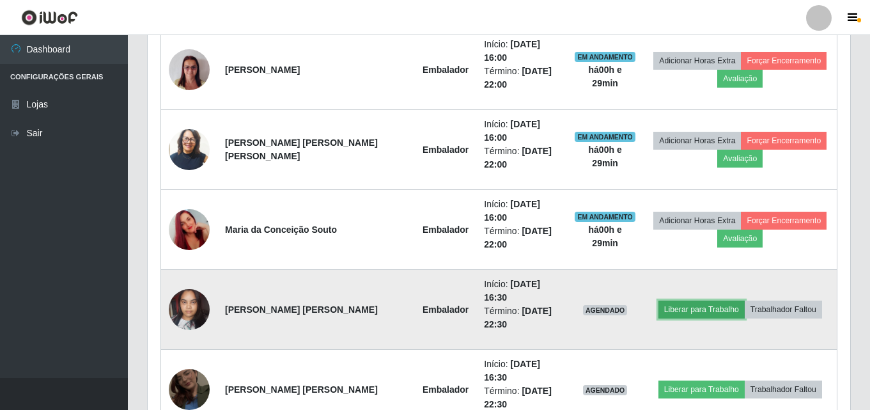
click at [677, 300] on button "Liberar para Trabalho" at bounding box center [701, 309] width 86 height 18
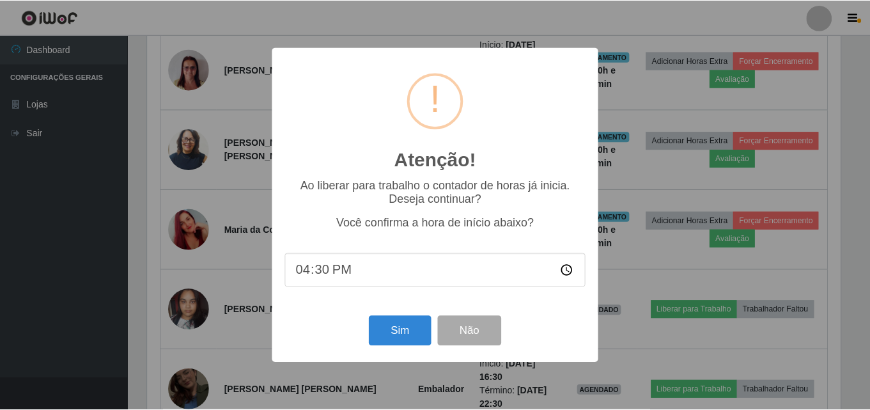
scroll to position [265, 696]
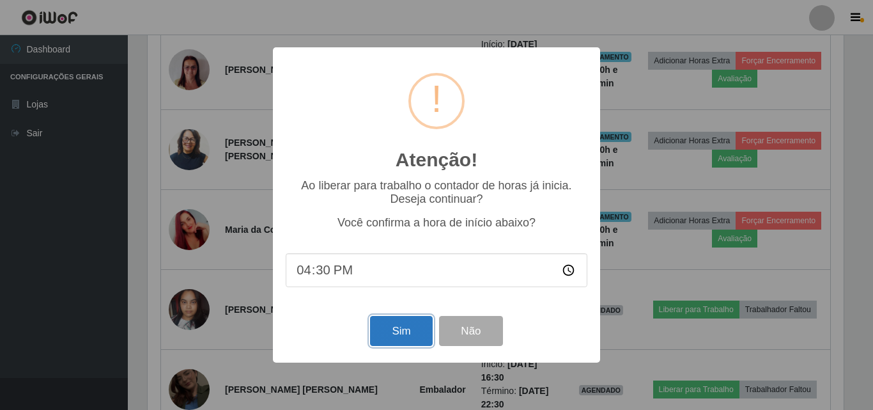
click at [421, 334] on button "Sim" at bounding box center [401, 331] width 62 height 30
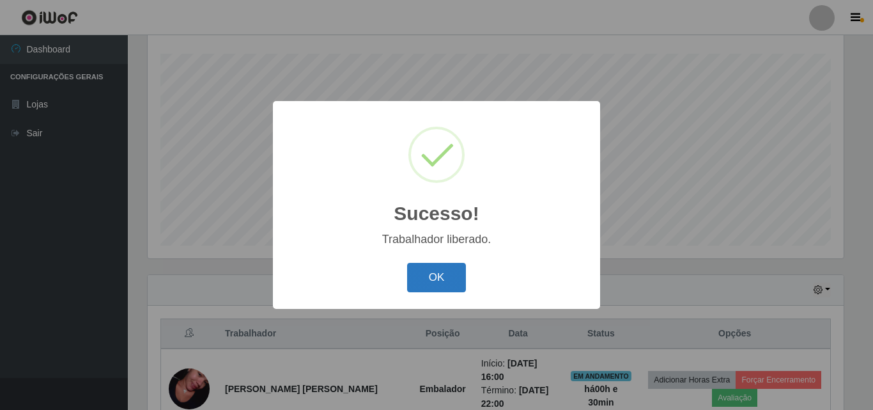
click at [450, 277] on button "OK" at bounding box center [436, 278] width 59 height 30
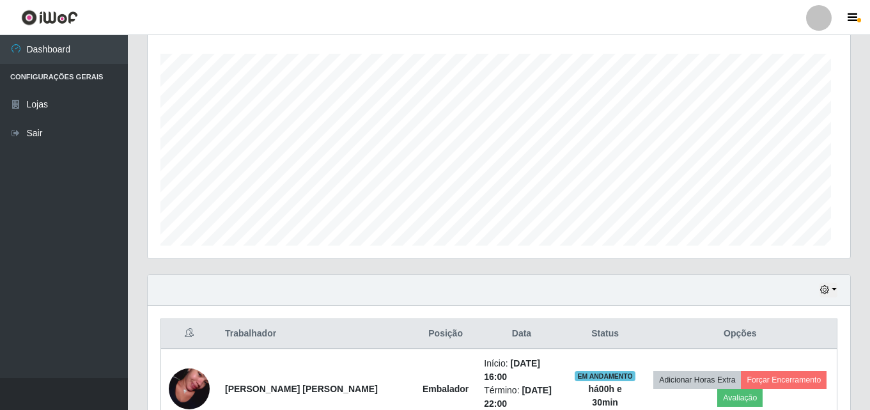
scroll to position [265, 703]
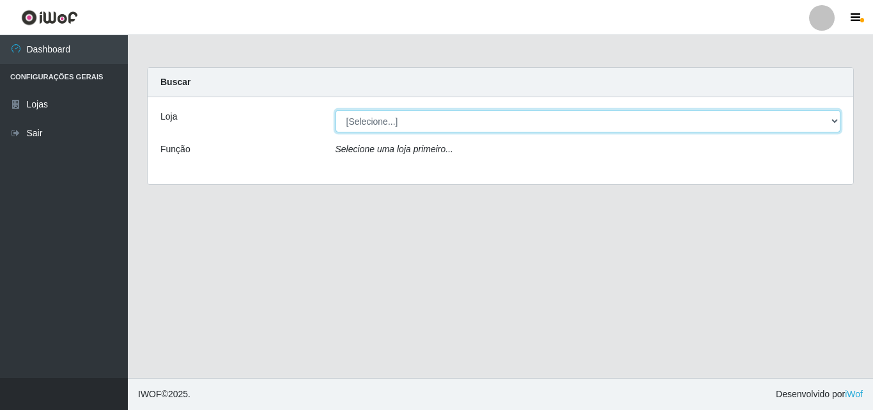
click at [461, 117] on select "[Selecione...] BomQueSó Agreste - Loja 3" at bounding box center [589, 121] width 506 height 22
select select "215"
click at [336, 110] on select "[Selecione...] BomQueSó Agreste - Loja 3" at bounding box center [589, 121] width 506 height 22
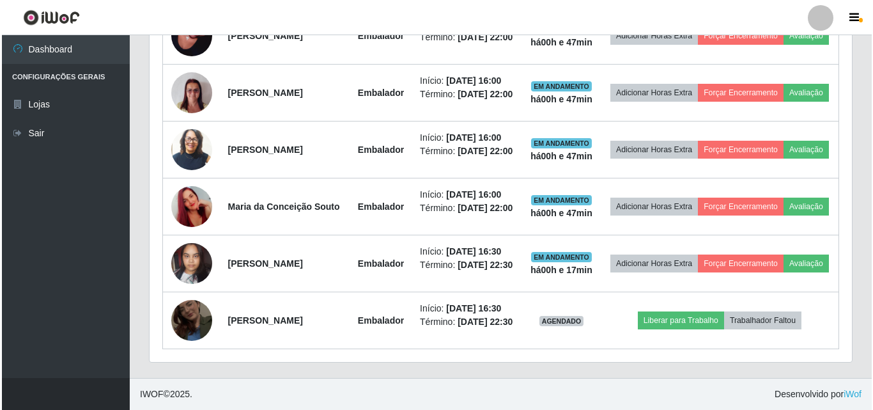
scroll to position [611, 0]
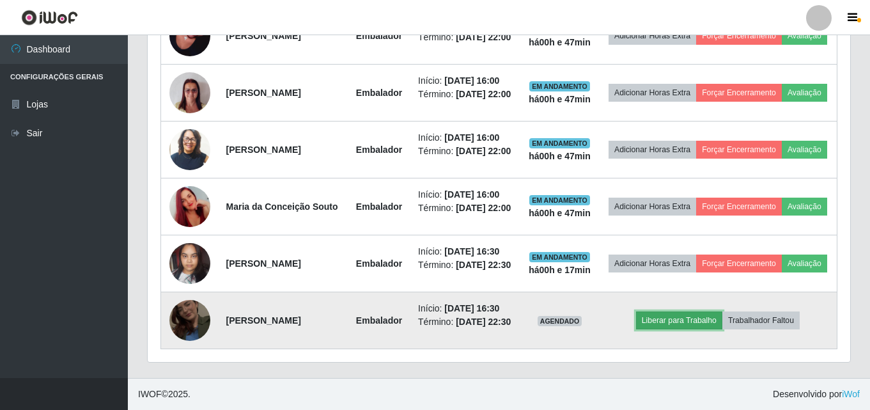
click at [663, 317] on button "Liberar para Trabalho" at bounding box center [679, 320] width 86 height 18
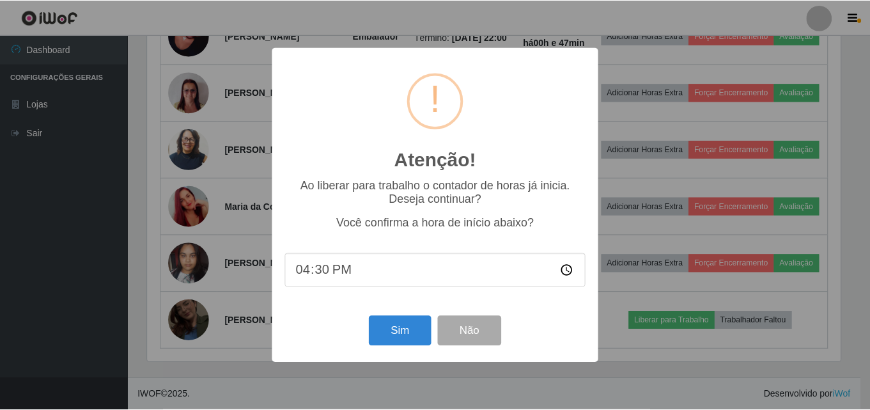
scroll to position [265, 696]
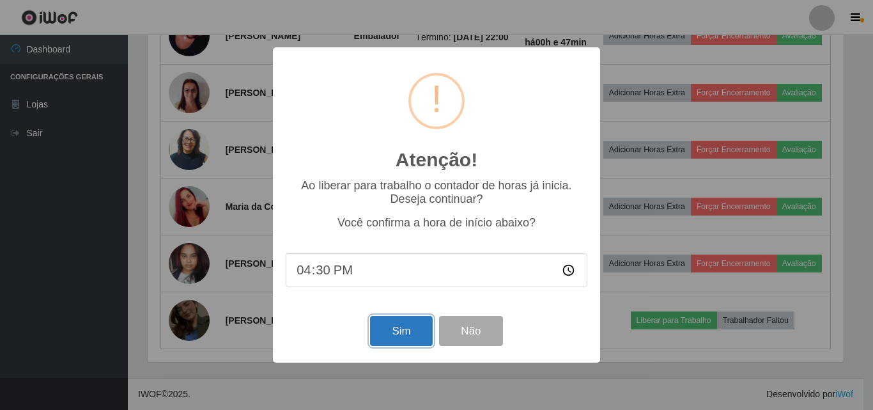
click at [401, 342] on button "Sim" at bounding box center [401, 331] width 62 height 30
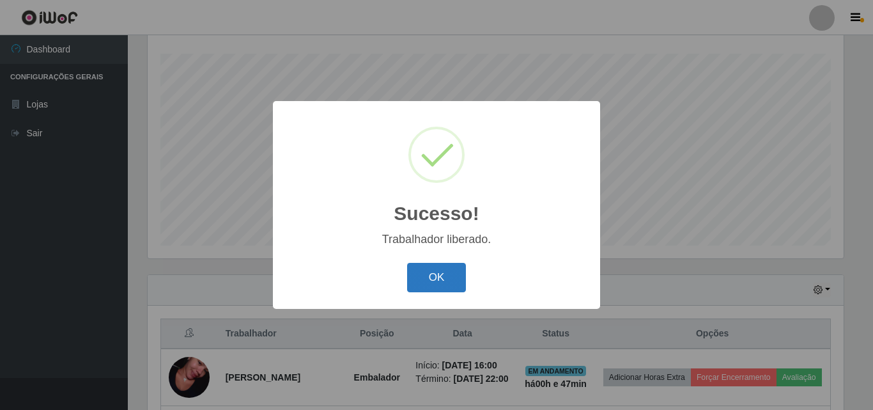
click at [444, 279] on button "OK" at bounding box center [436, 278] width 59 height 30
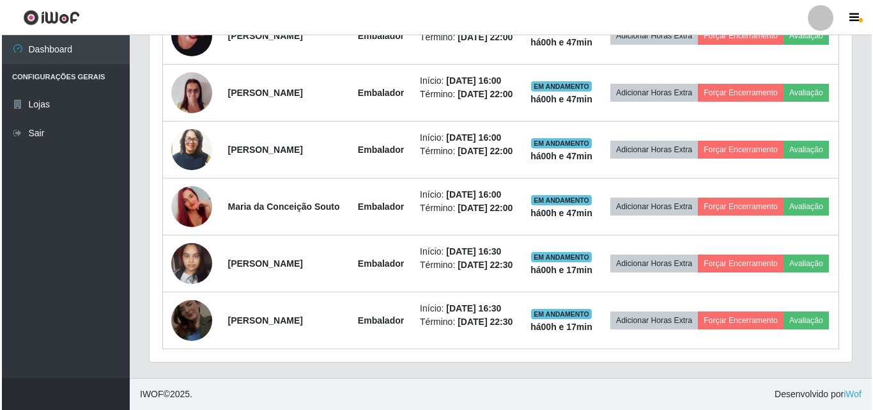
scroll to position [611, 0]
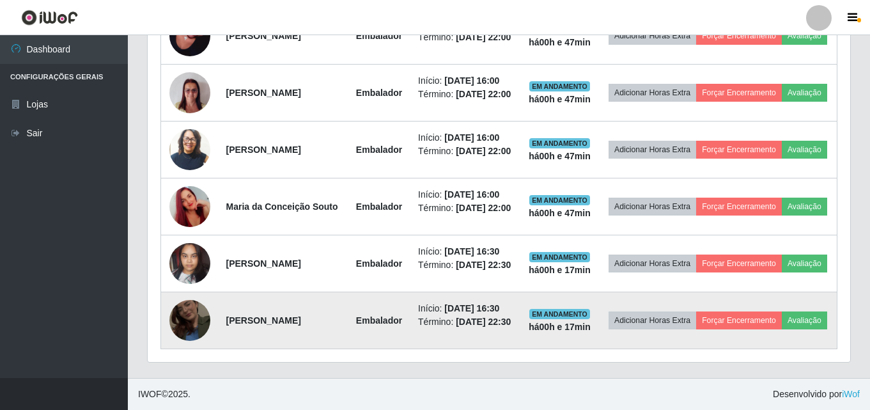
click at [190, 308] on img at bounding box center [189, 320] width 41 height 73
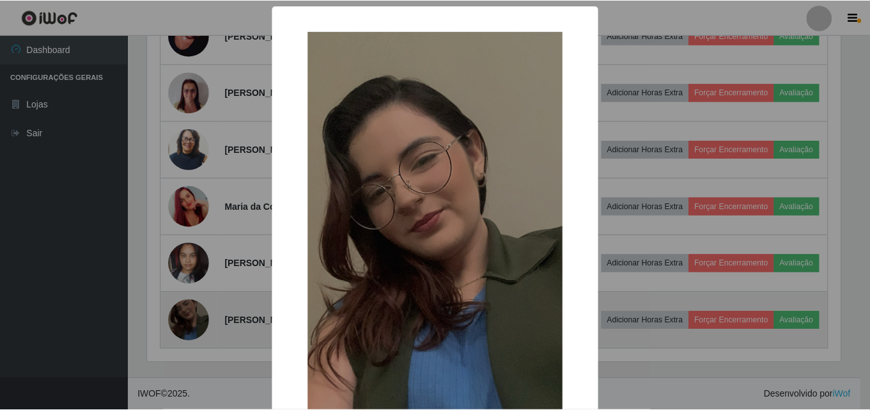
scroll to position [265, 696]
click at [190, 308] on div "× OK Cancel" at bounding box center [436, 205] width 873 height 410
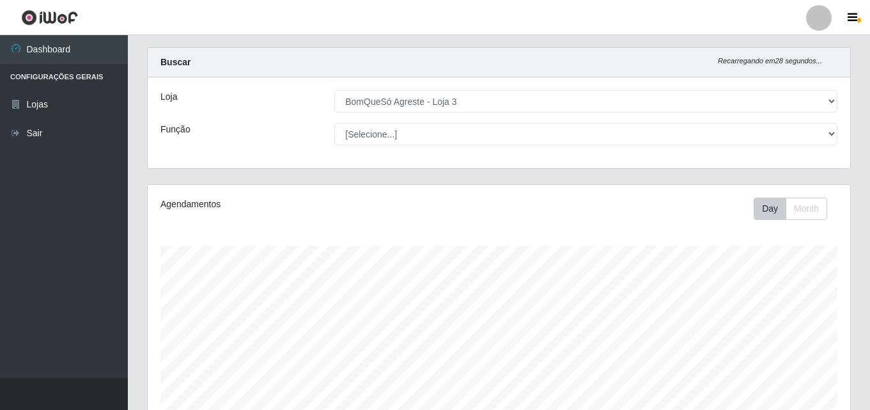
scroll to position [0, 0]
